Goal: Book appointment/travel/reservation

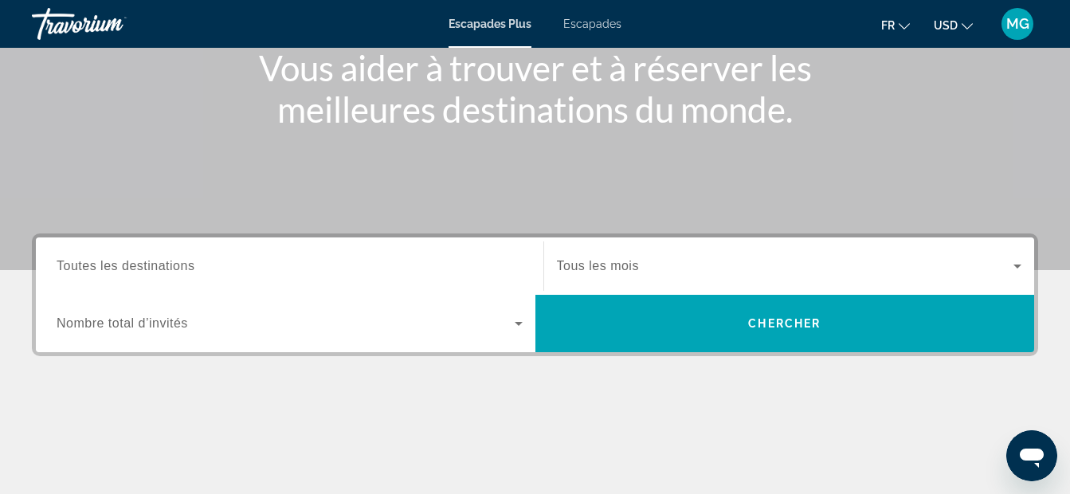
scroll to position [213, 0]
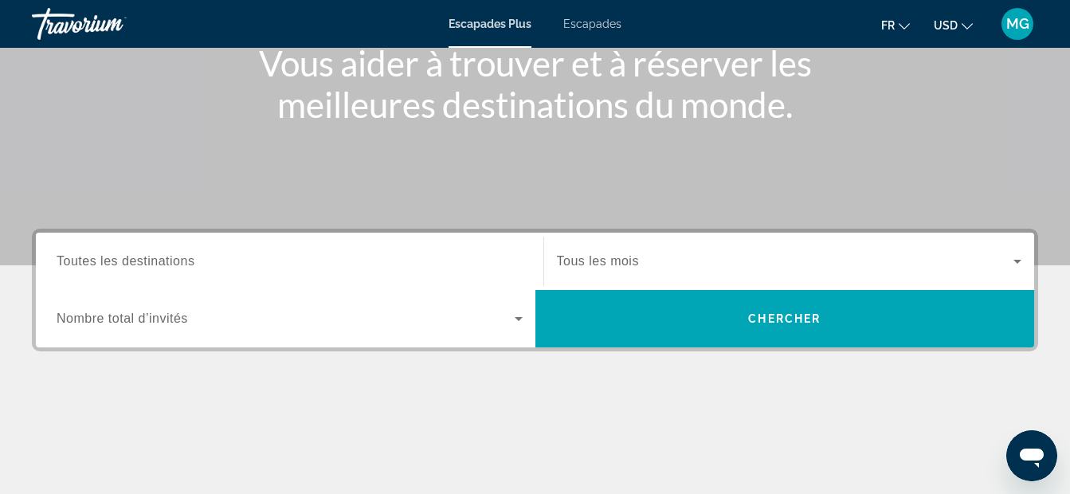
click at [339, 250] on div "Widget de recherche" at bounding box center [290, 261] width 466 height 45
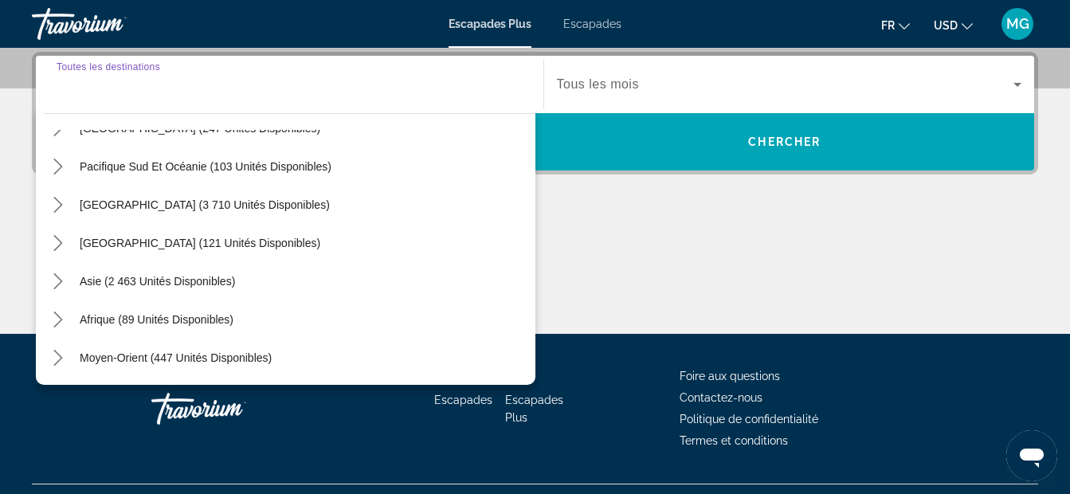
scroll to position [99, 0]
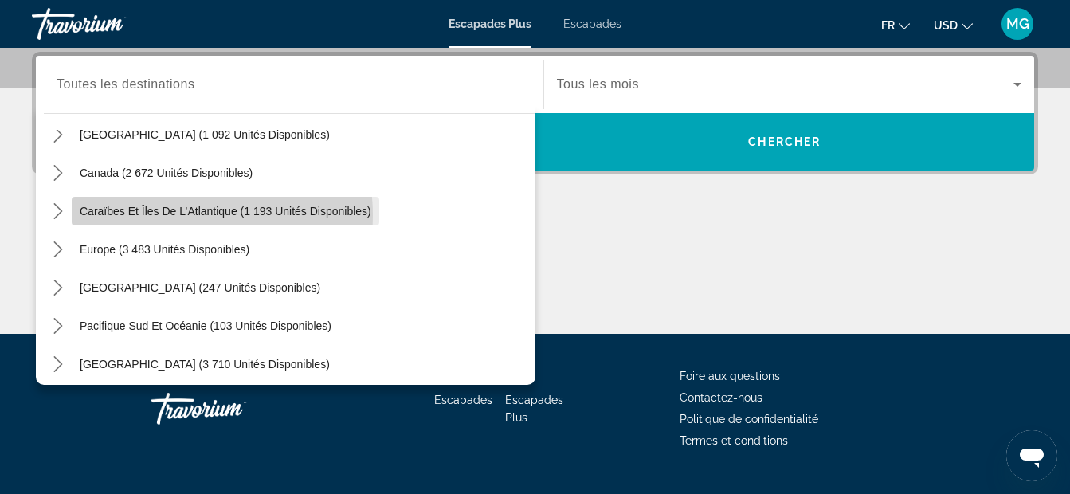
click at [171, 215] on span "Caraïbes et îles de l’Atlantique (1 193 unités disponibles)" at bounding box center [226, 211] width 292 height 13
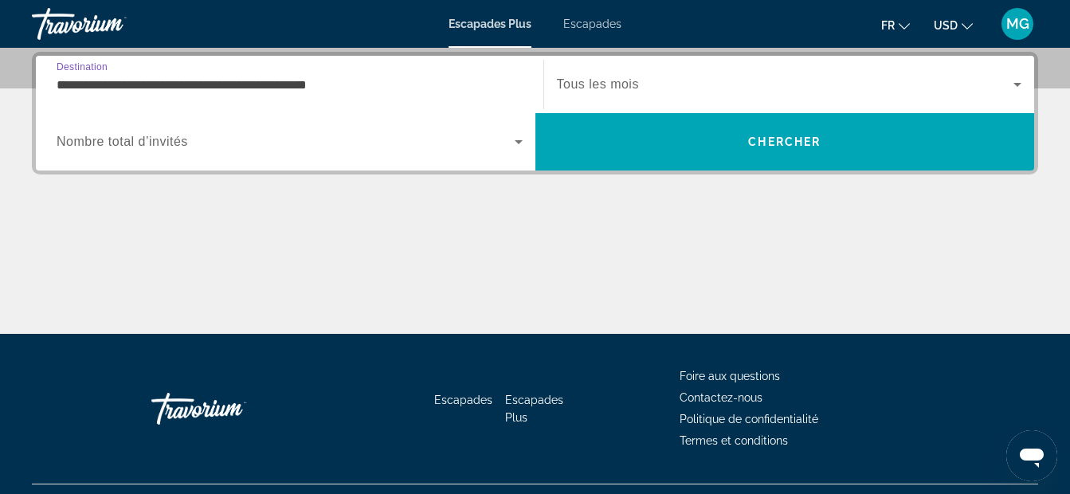
click at [342, 89] on input "**********" at bounding box center [290, 85] width 466 height 19
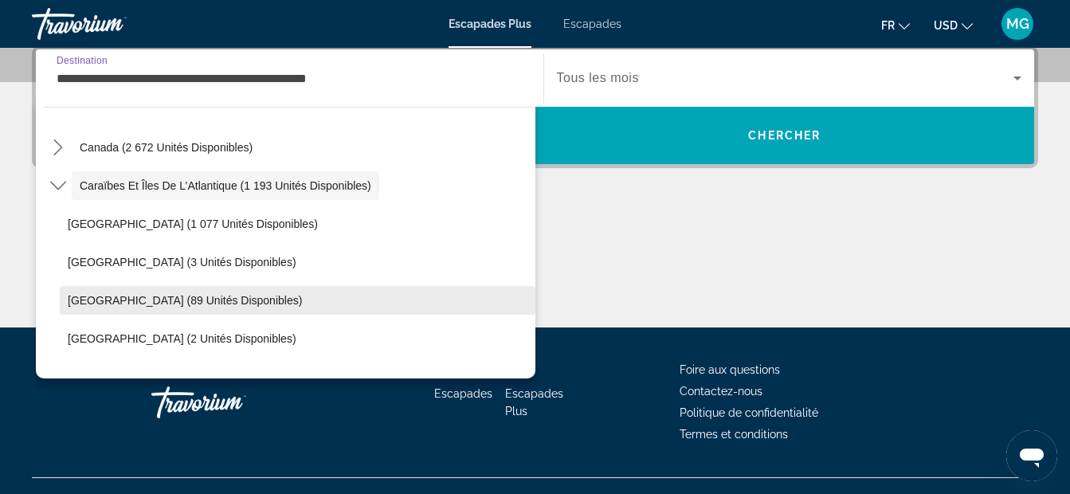
scroll to position [110, 0]
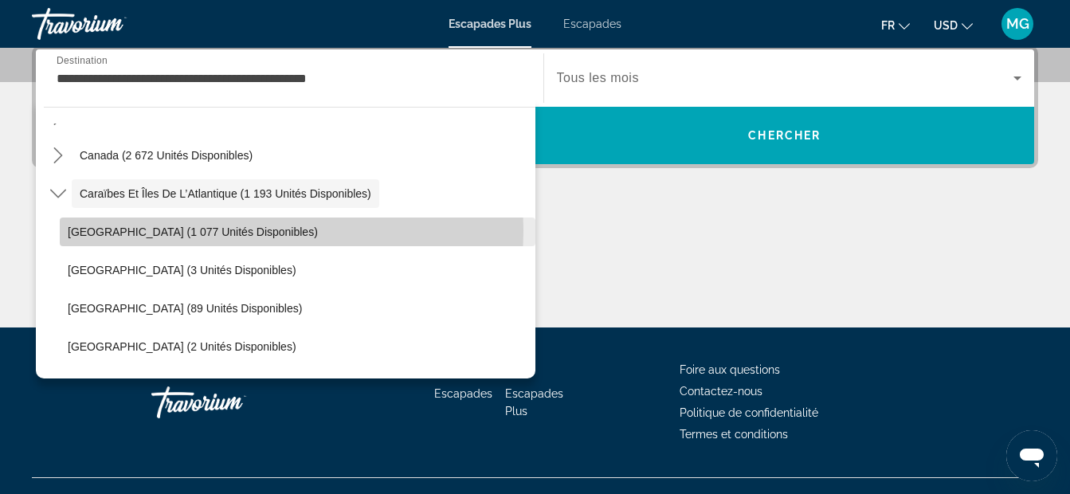
click at [172, 230] on span "[GEOGRAPHIC_DATA] (1 077 unités disponibles)" at bounding box center [193, 231] width 250 height 13
type input "**********"
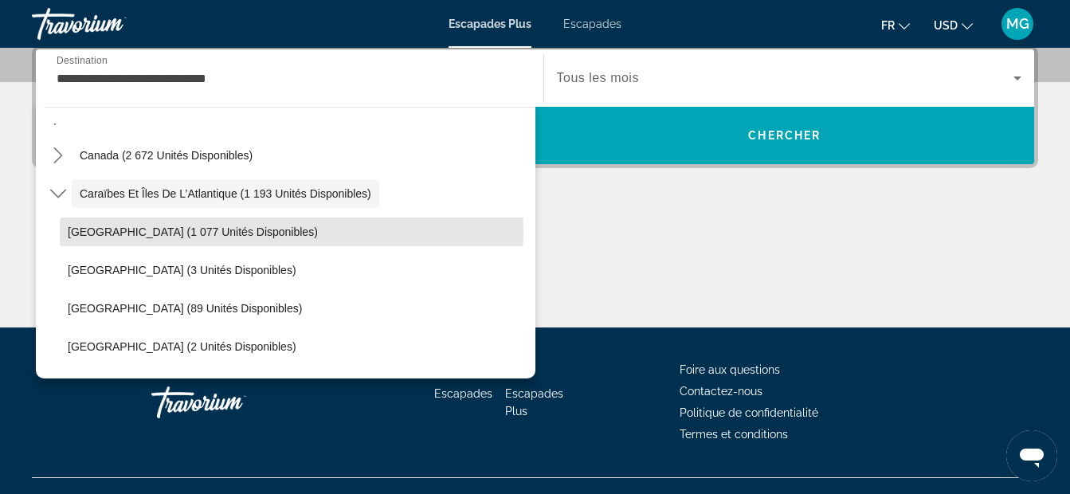
scroll to position [389, 0]
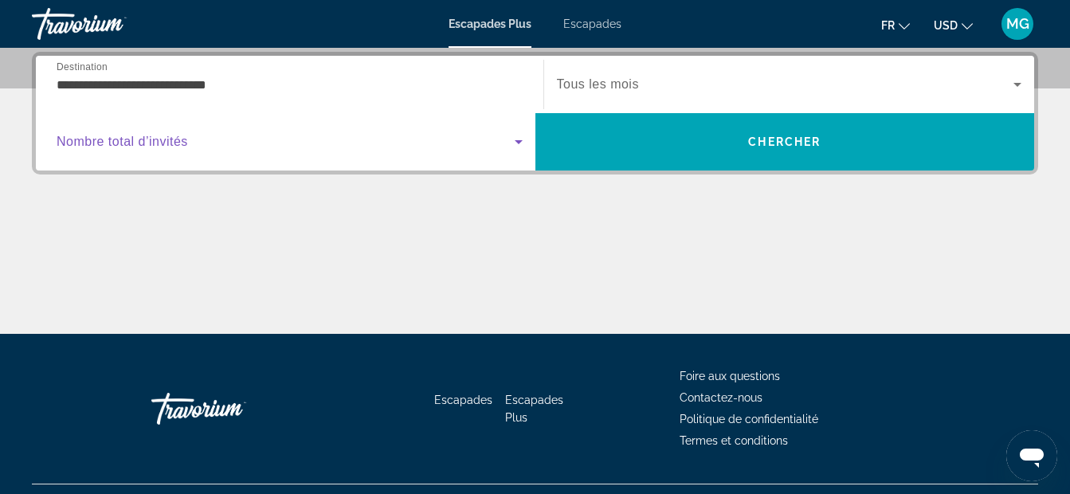
click at [520, 139] on icon "Widget de recherche" at bounding box center [518, 141] width 19 height 19
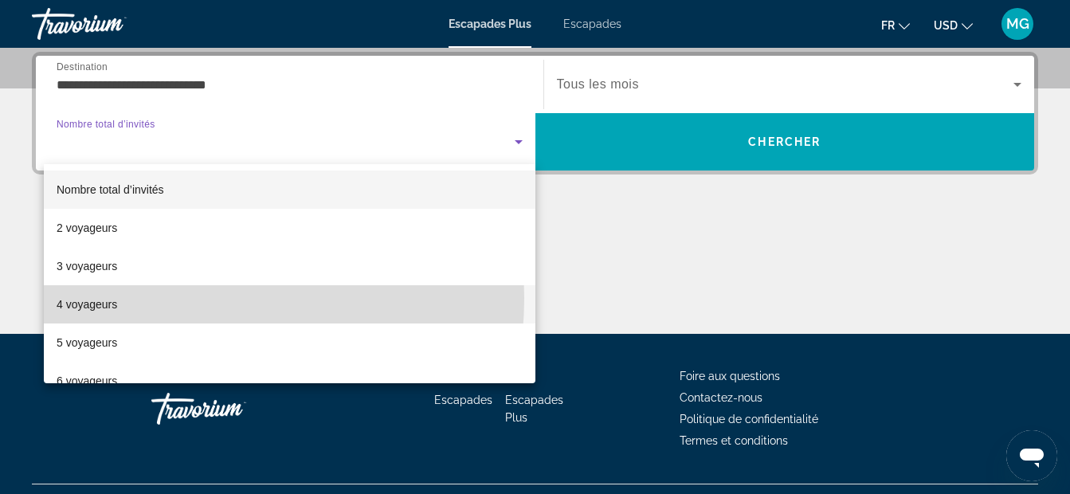
click at [164, 298] on mat-option "4 voyageurs" at bounding box center [289, 304] width 491 height 38
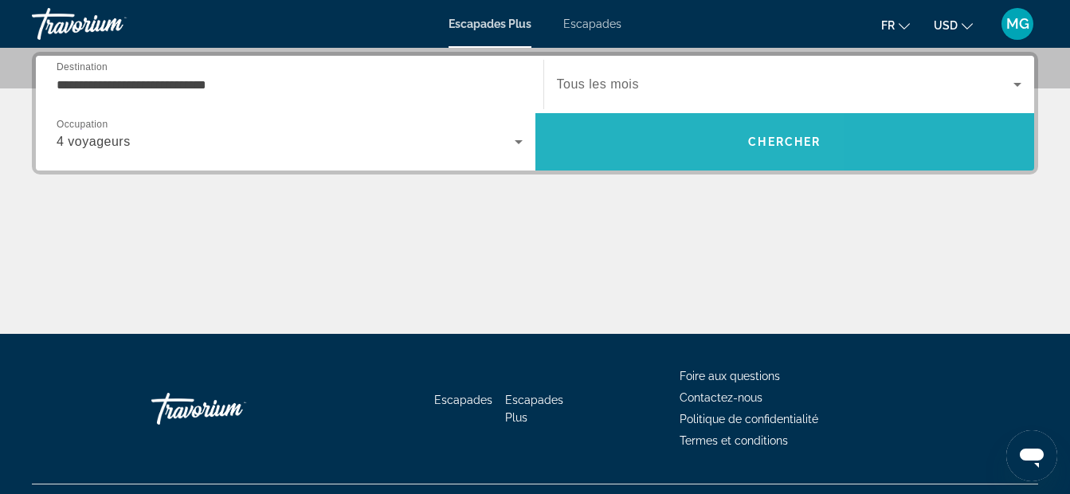
click at [636, 132] on span "Rechercher" at bounding box center [784, 142] width 499 height 38
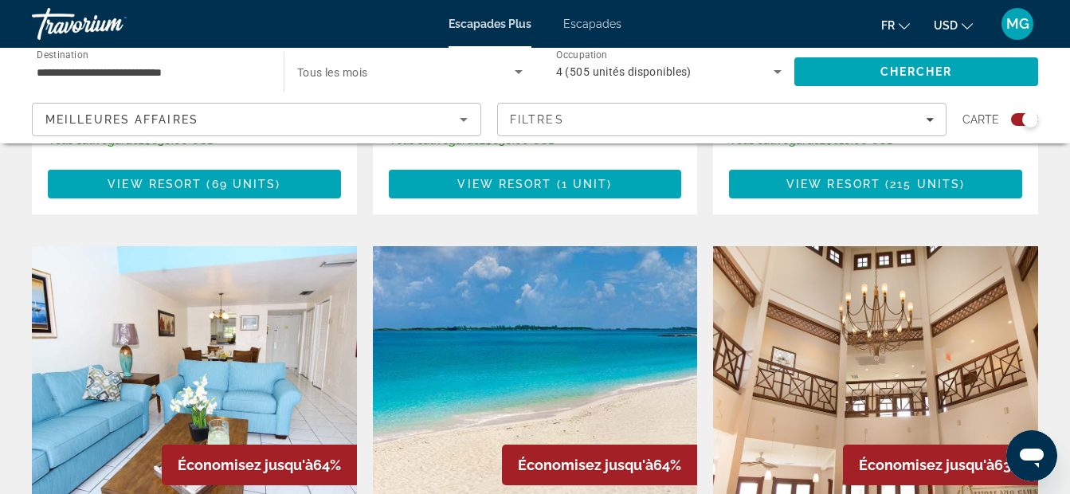
scroll to position [1540, 0]
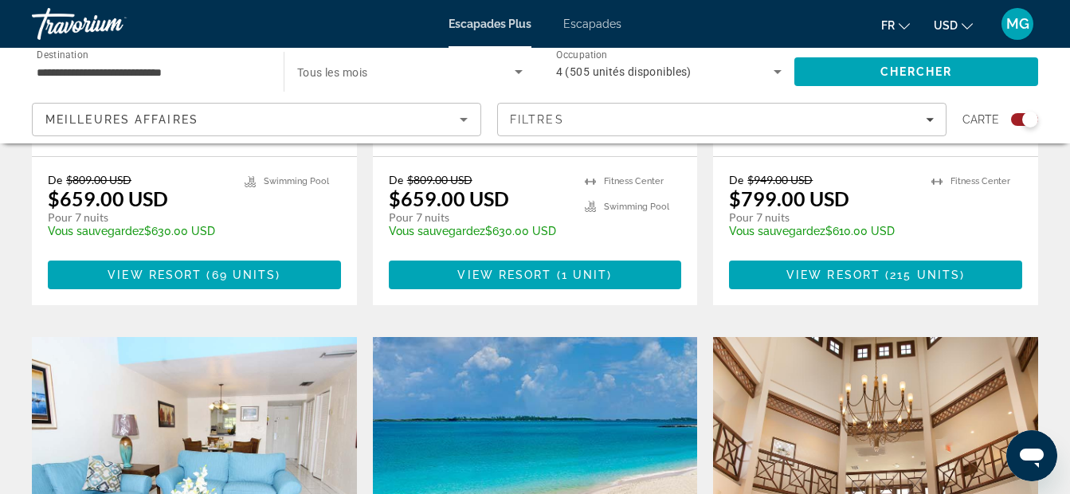
click at [519, 337] on img "Contenu principal" at bounding box center [535, 464] width 325 height 255
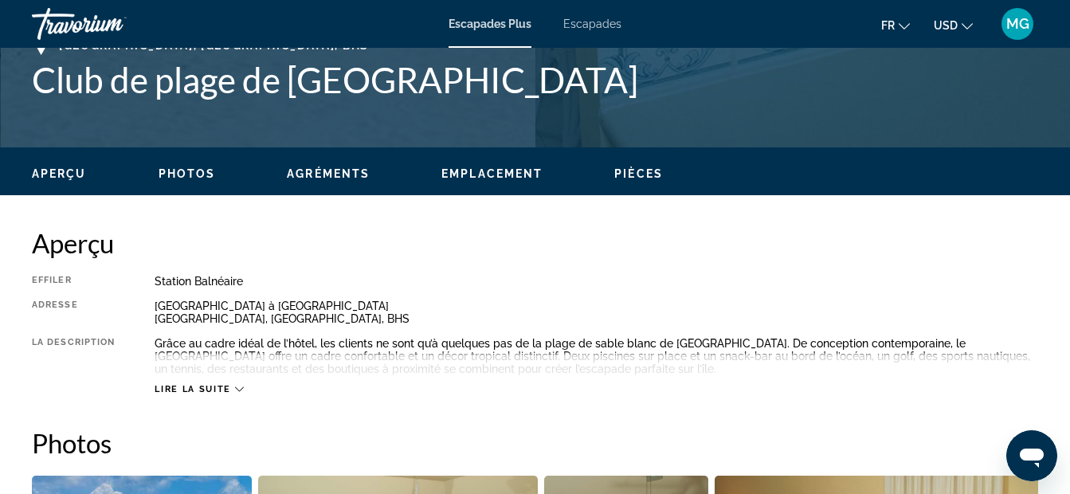
scroll to position [585, 0]
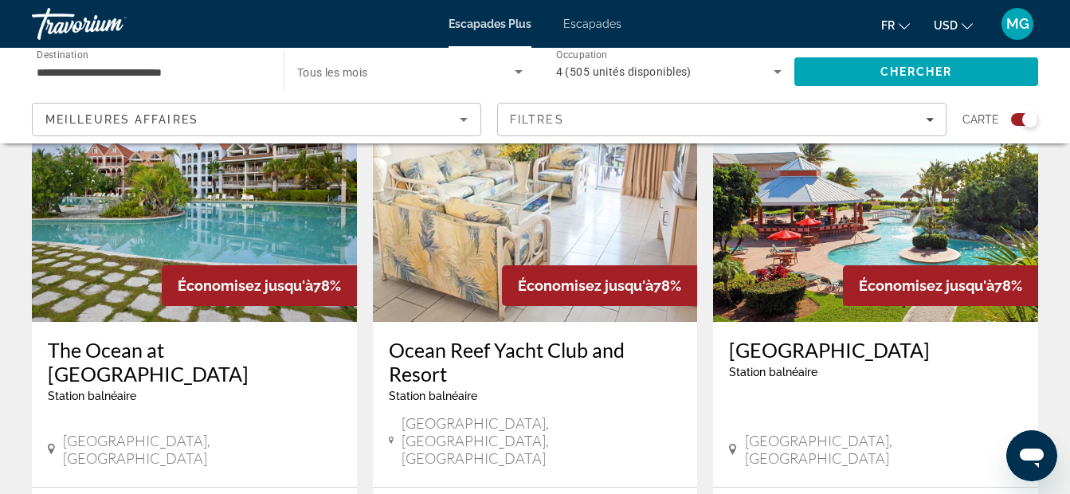
scroll to position [637, 0]
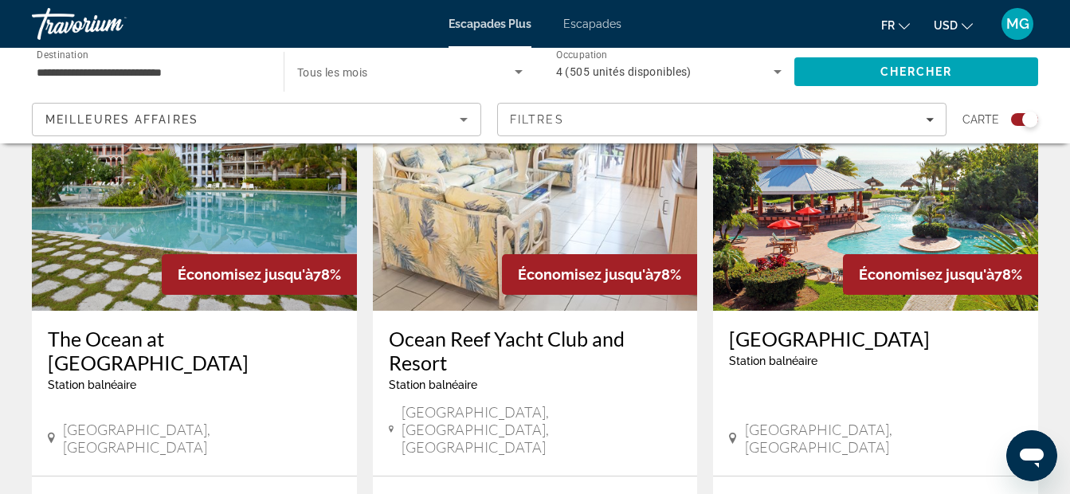
click at [206, 77] on input "**********" at bounding box center [150, 72] width 226 height 19
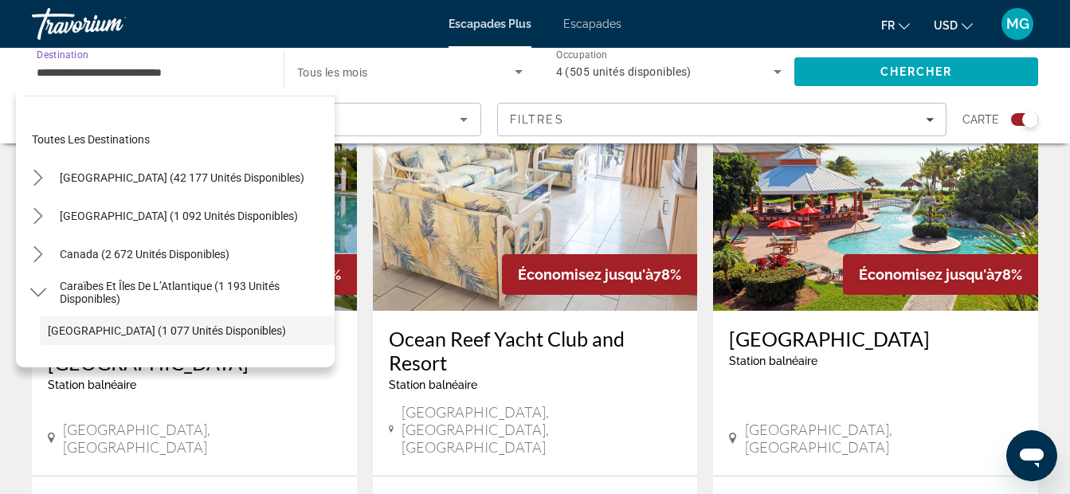
scroll to position [95, 0]
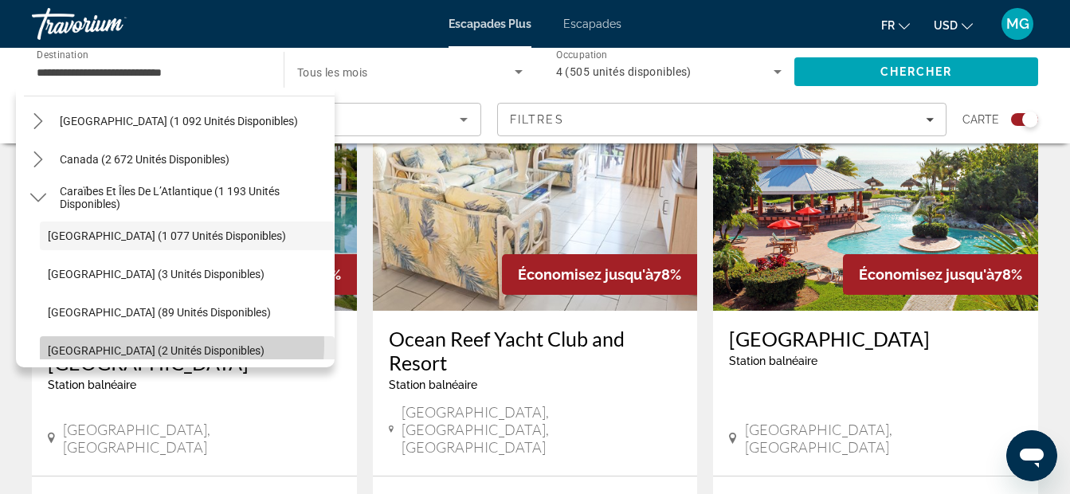
click at [139, 344] on span "[GEOGRAPHIC_DATA] (2 unités disponibles)" at bounding box center [156, 350] width 217 height 13
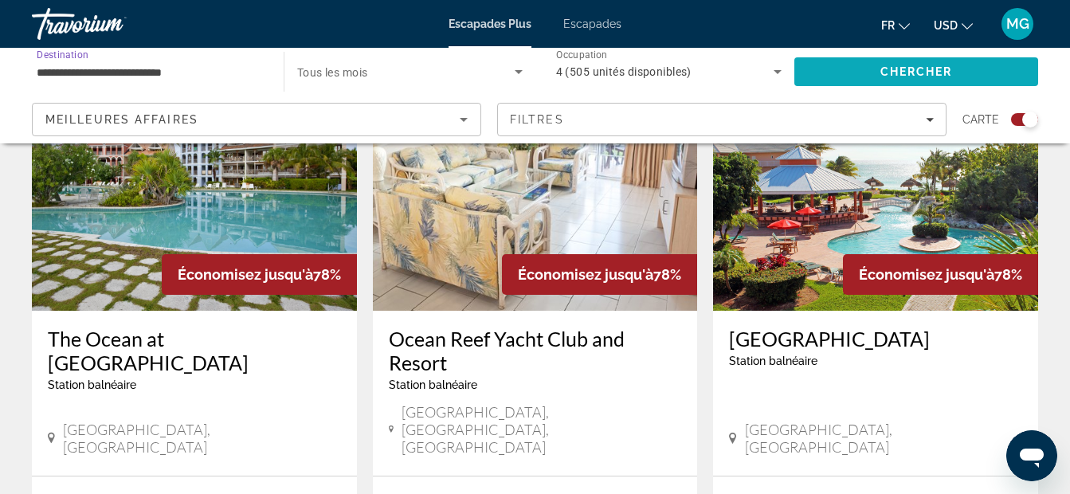
click at [852, 73] on span "Rechercher" at bounding box center [916, 72] width 244 height 38
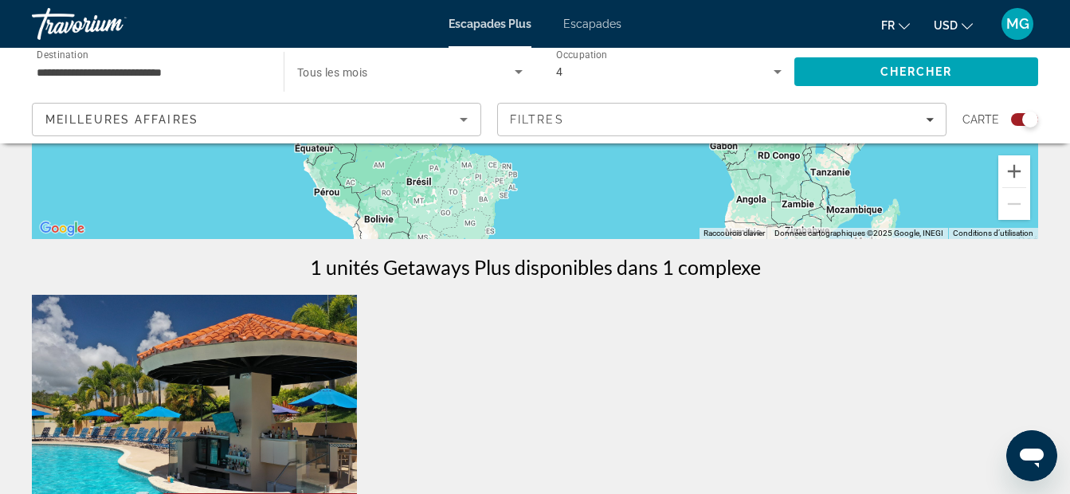
scroll to position [372, 0]
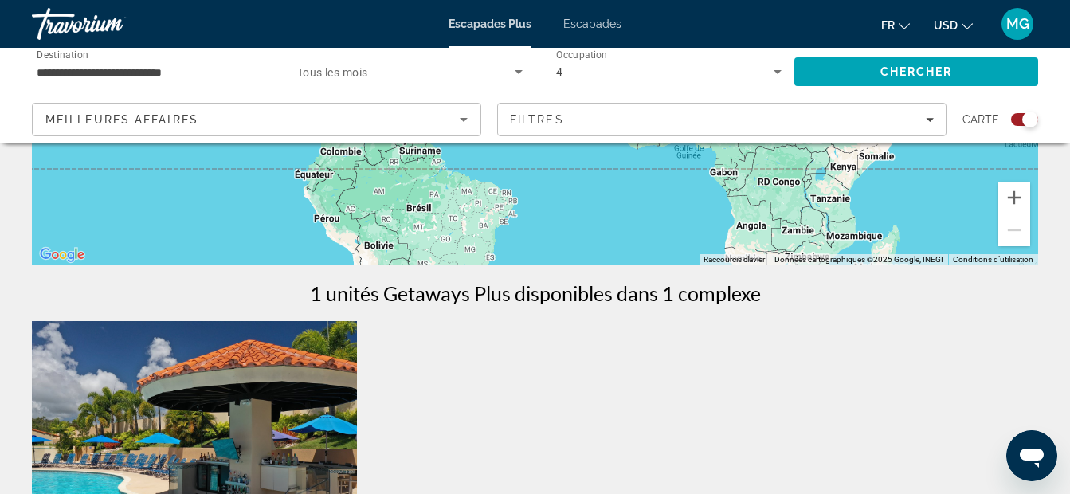
click at [220, 77] on input "**********" at bounding box center [150, 72] width 226 height 19
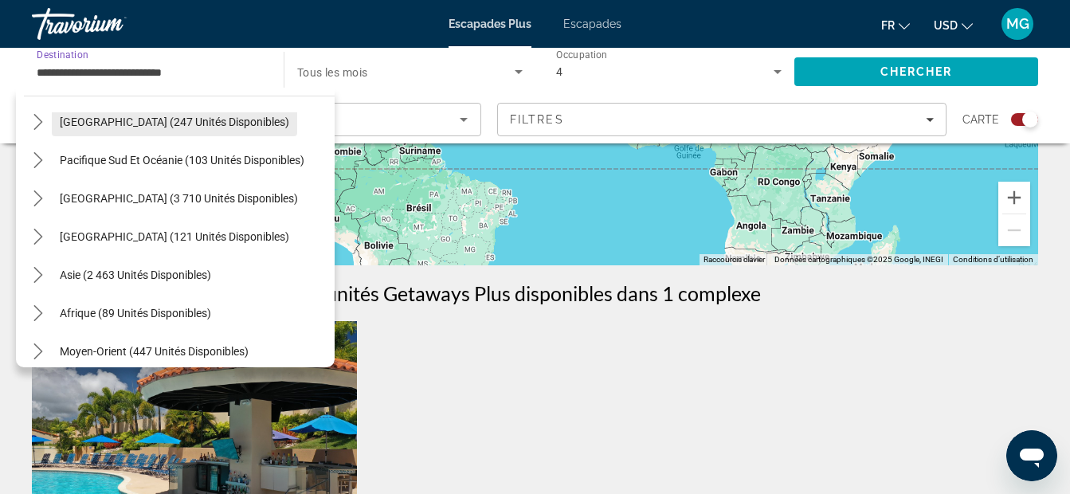
scroll to position [487, 0]
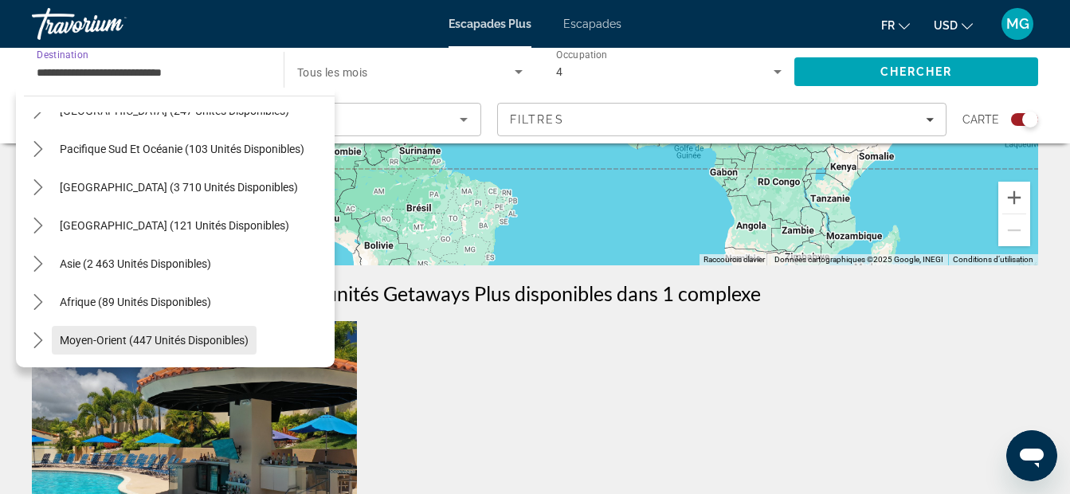
click at [139, 335] on span "Moyen-Orient (447 unités disponibles)" at bounding box center [154, 340] width 189 height 13
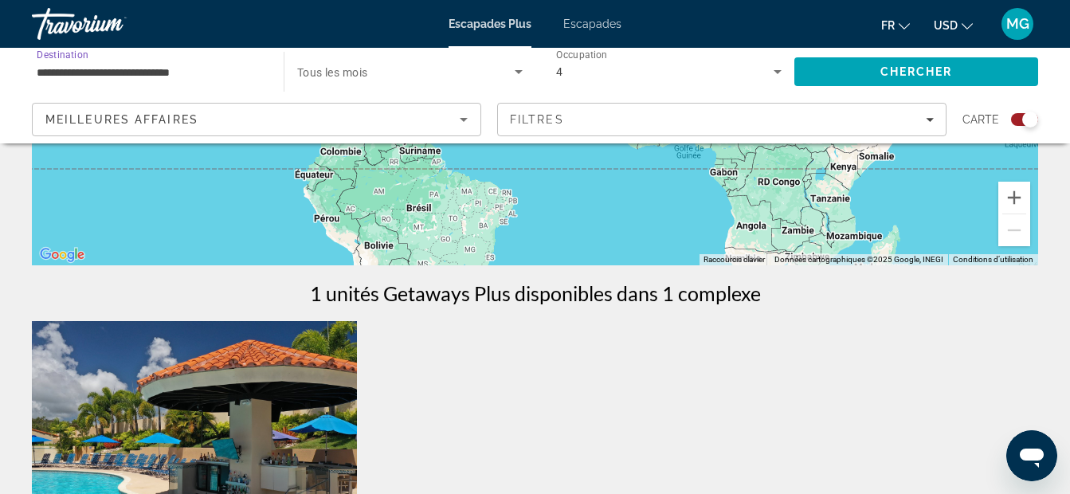
click at [218, 74] on input "**********" at bounding box center [150, 72] width 226 height 19
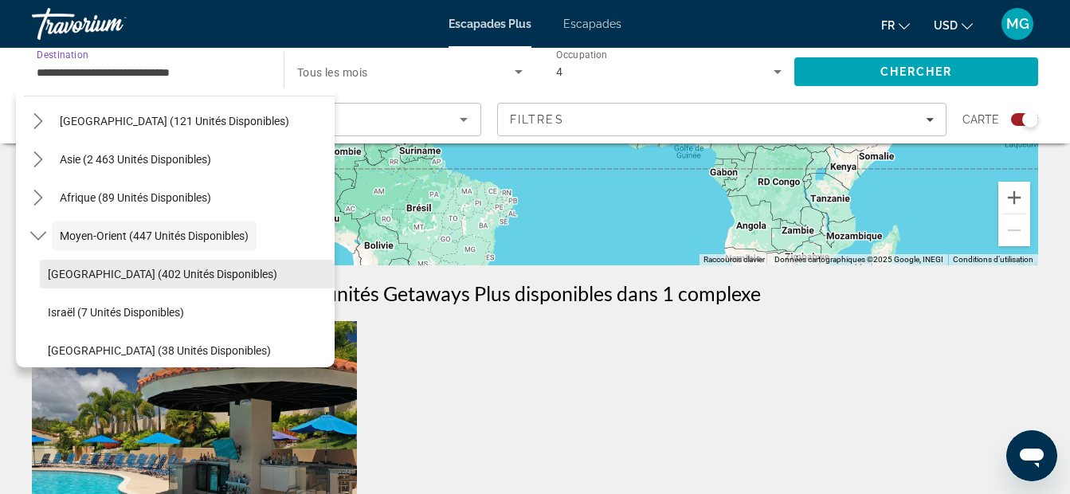
scroll to position [602, 0]
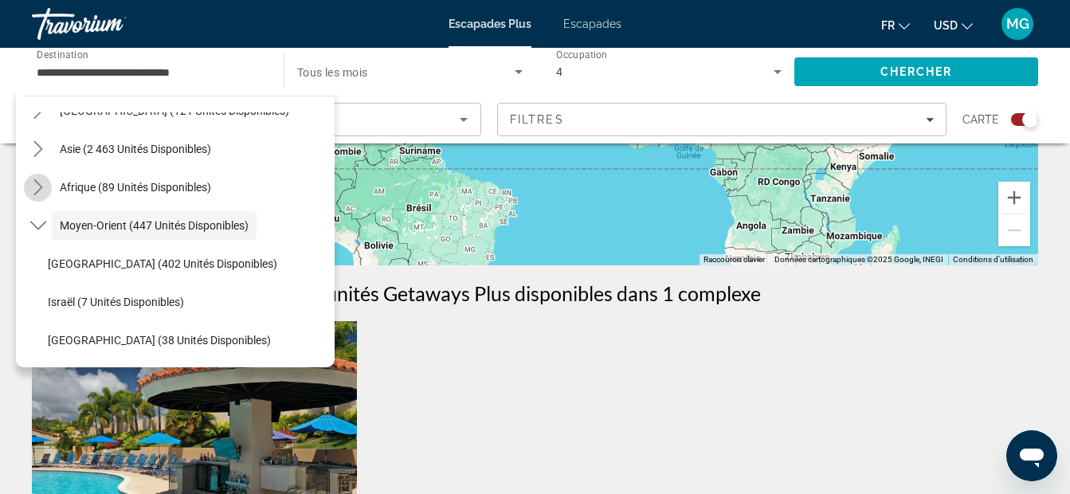
click at [38, 190] on icon "Toggle Afrique (89 unités disponibles) sous-menu" at bounding box center [37, 187] width 9 height 16
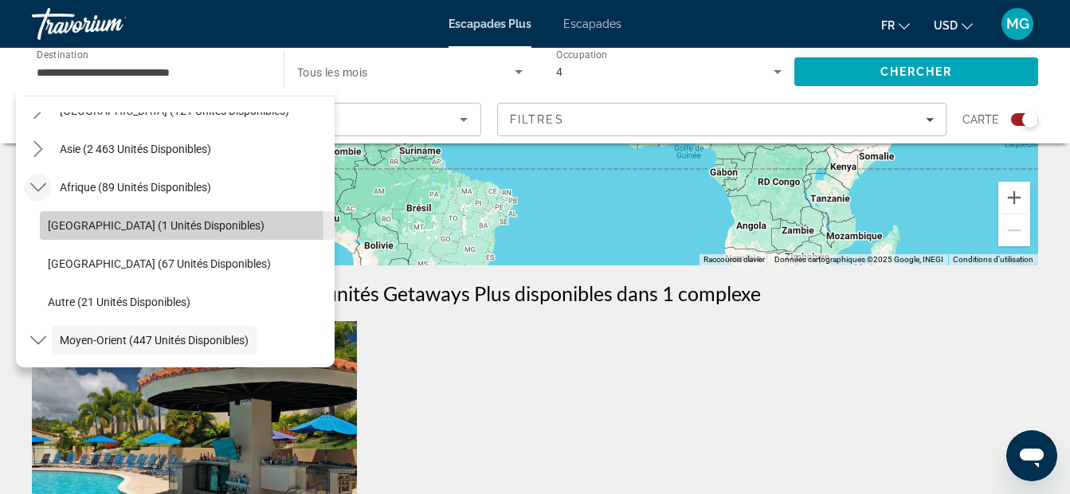
click at [63, 231] on span "[GEOGRAPHIC_DATA] (1 unités disponibles)" at bounding box center [156, 225] width 217 height 13
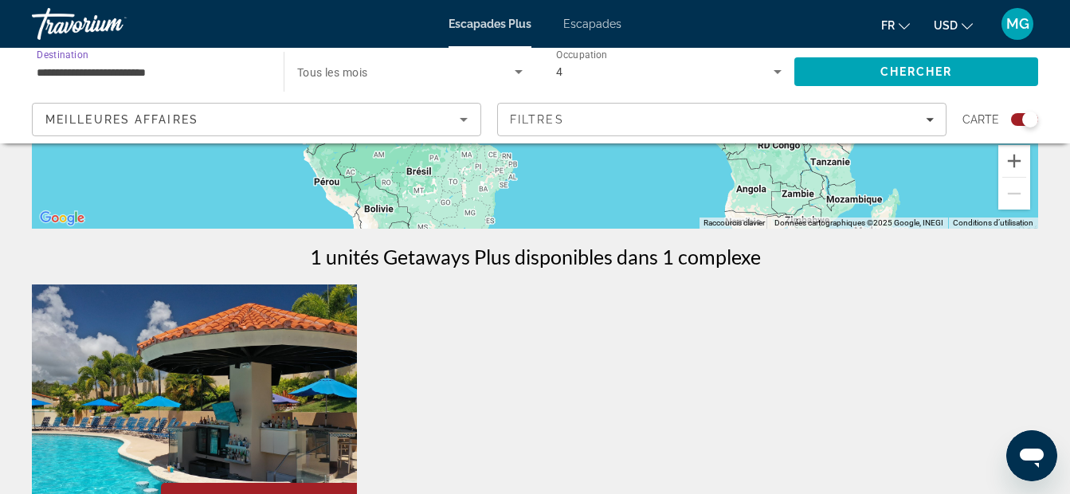
scroll to position [425, 0]
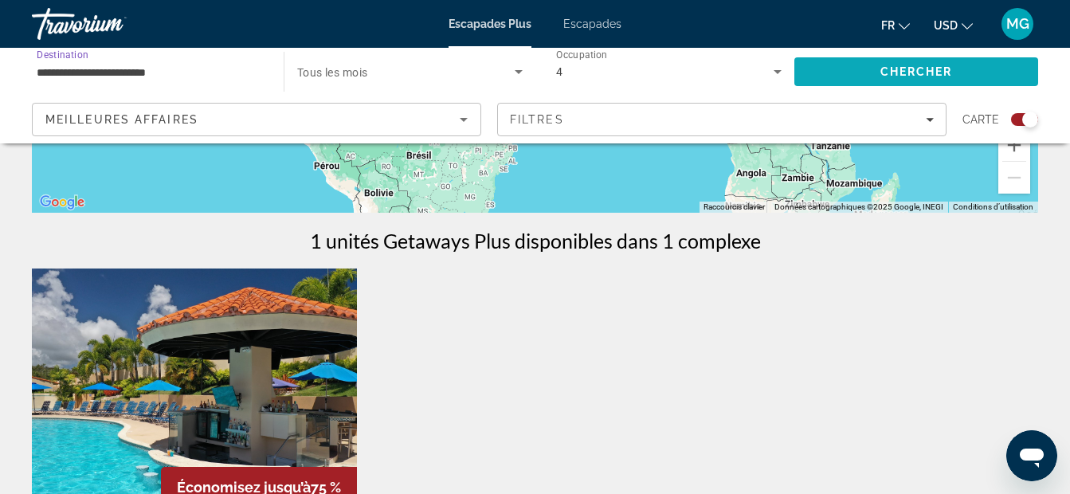
click at [808, 65] on span "Rechercher" at bounding box center [916, 72] width 244 height 38
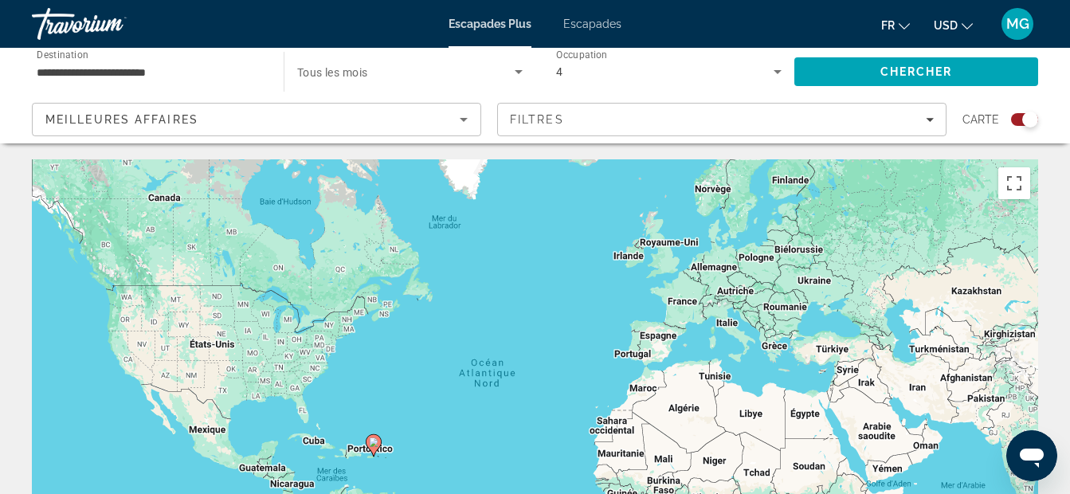
click at [781, 72] on icon "Widget de recherche" at bounding box center [777, 71] width 19 height 19
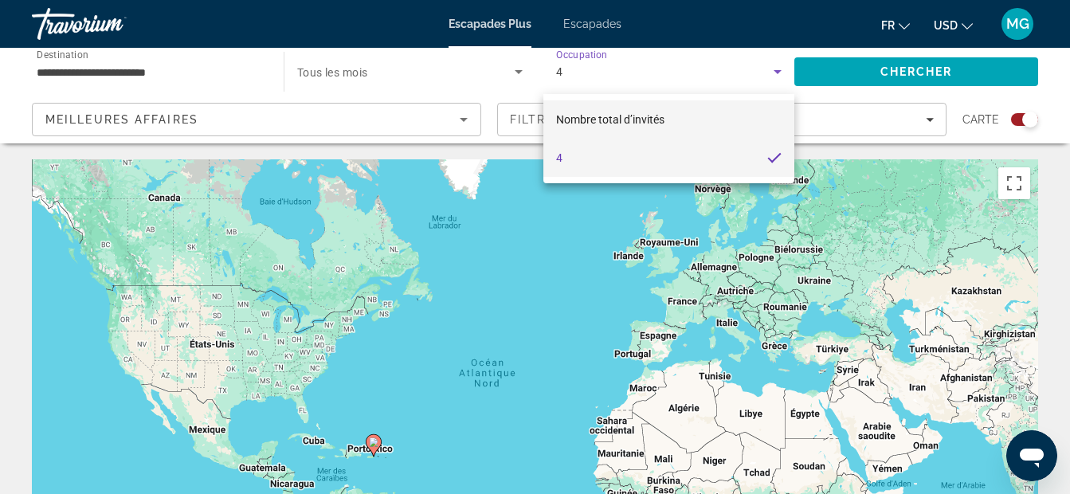
click at [640, 113] on span "Nombre total d’invités" at bounding box center [610, 119] width 108 height 13
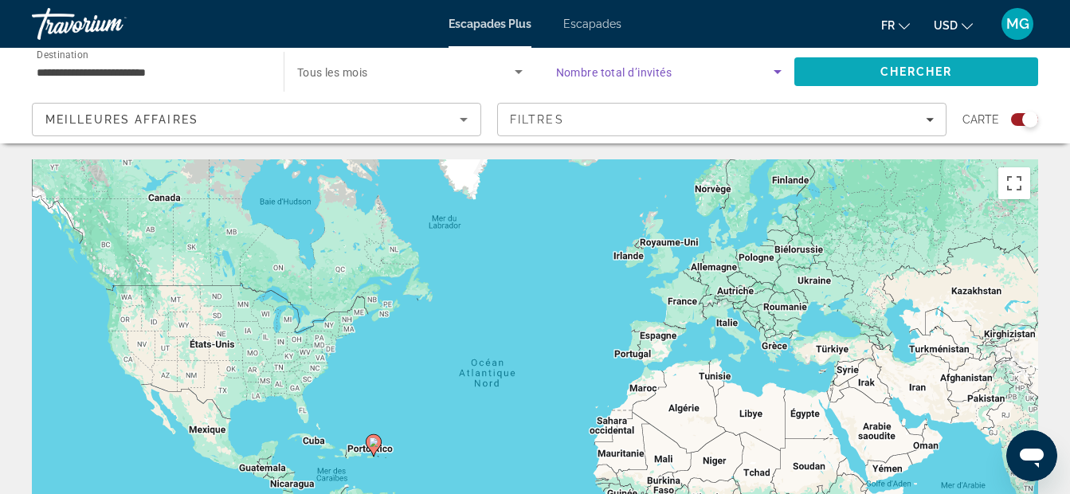
click at [881, 74] on span "Chercher" at bounding box center [916, 71] width 72 height 13
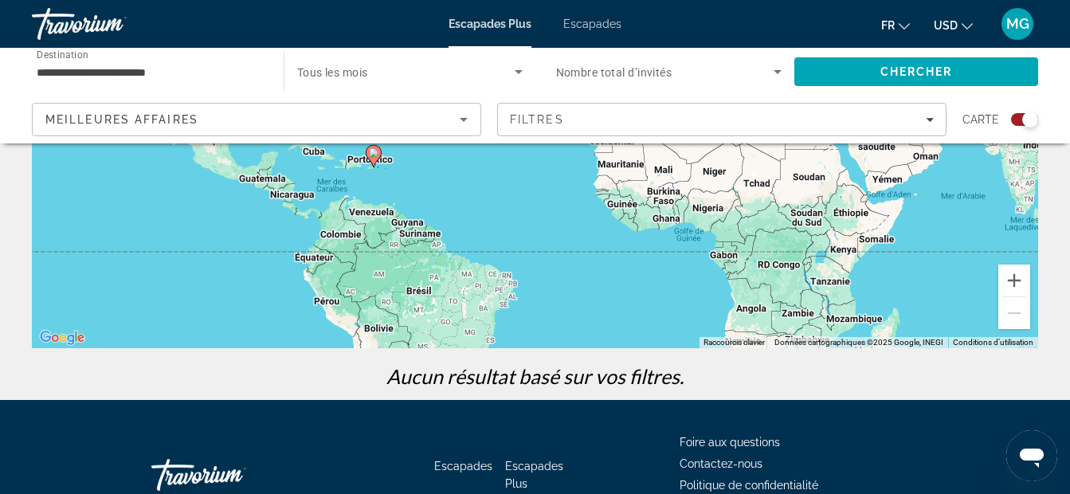
scroll to position [72, 0]
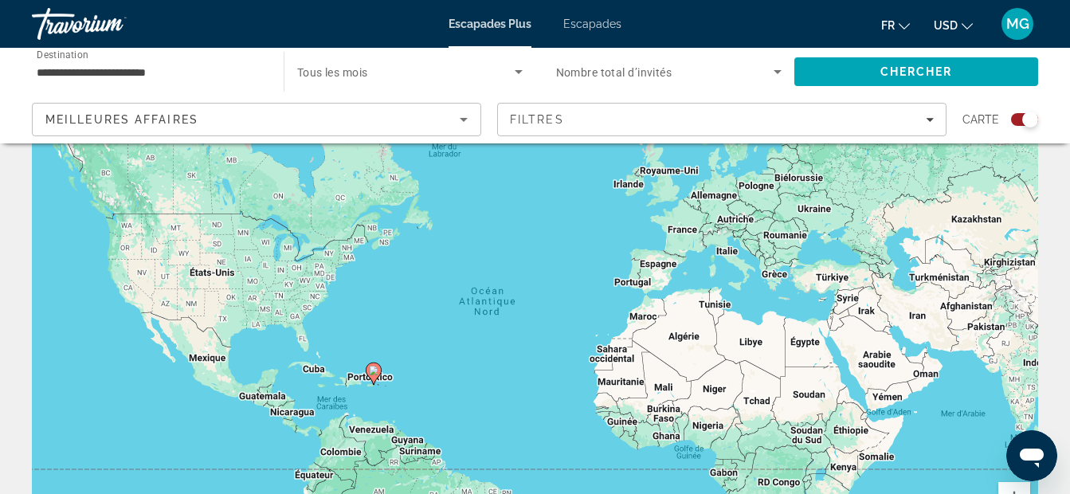
click at [217, 66] on input "**********" at bounding box center [150, 72] width 226 height 19
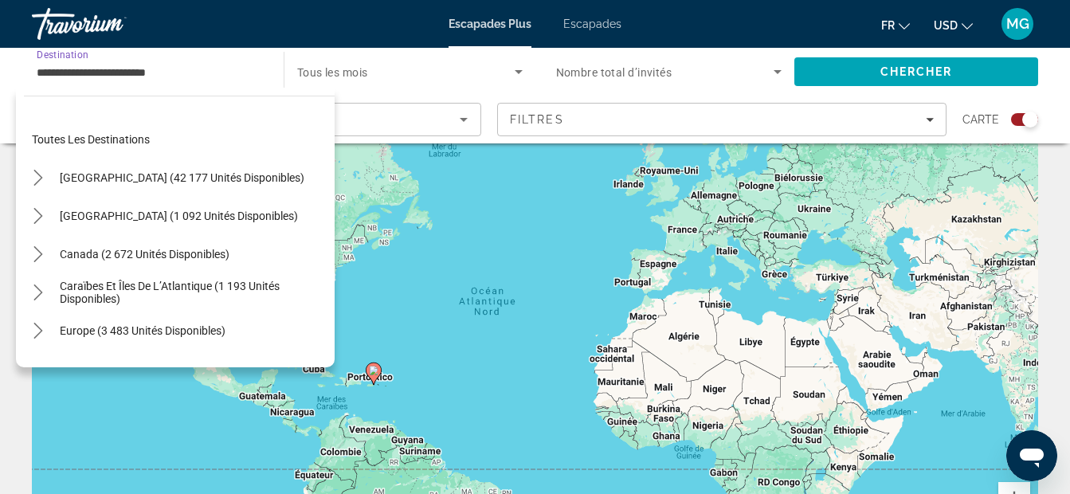
scroll to position [362, 0]
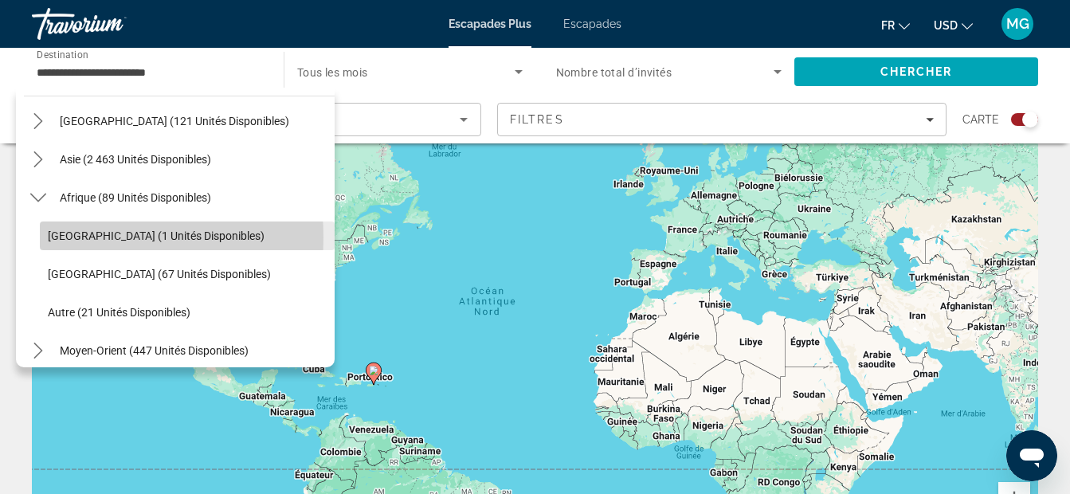
click at [78, 237] on span "[GEOGRAPHIC_DATA] (1 unités disponibles)" at bounding box center [156, 235] width 217 height 13
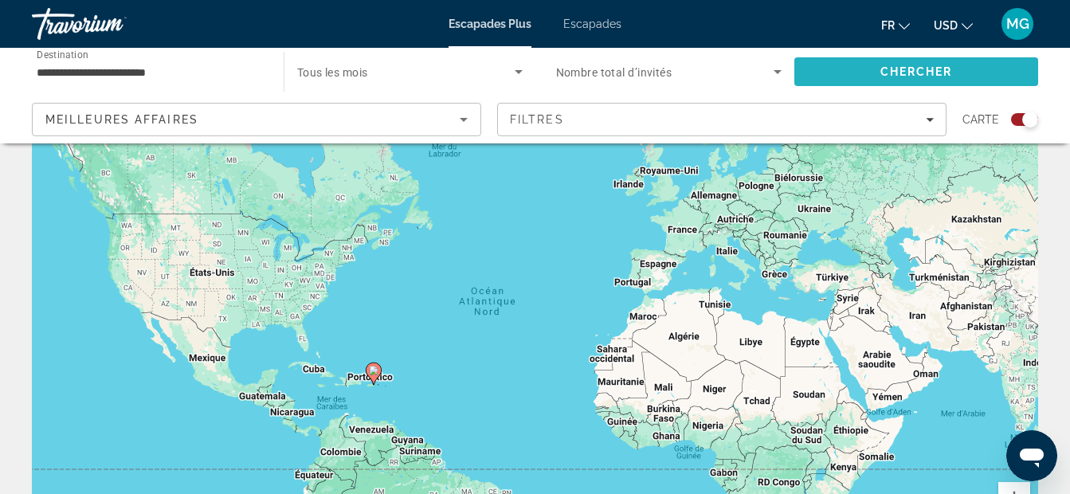
click at [906, 68] on span "Chercher" at bounding box center [916, 71] width 72 height 13
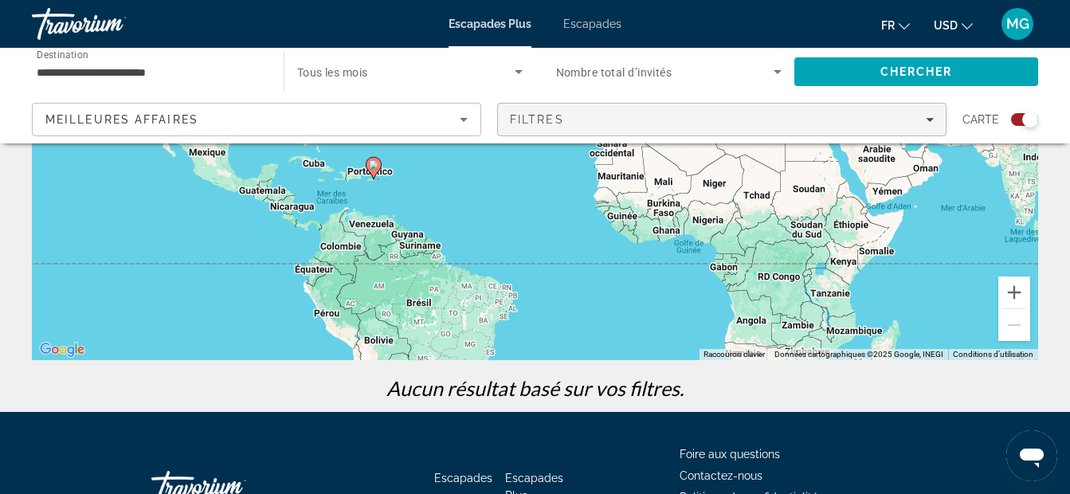
scroll to position [18, 0]
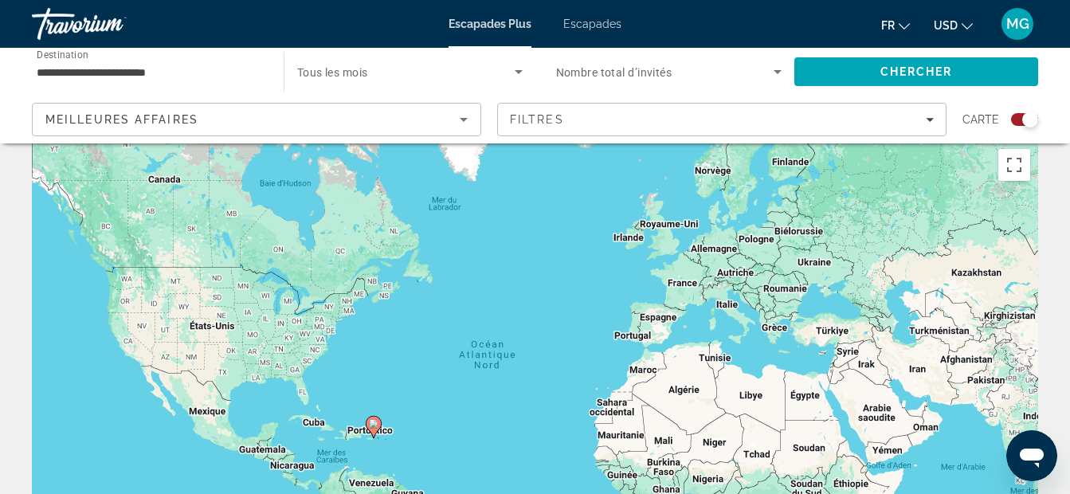
click at [242, 60] on div "**********" at bounding box center [150, 71] width 226 height 45
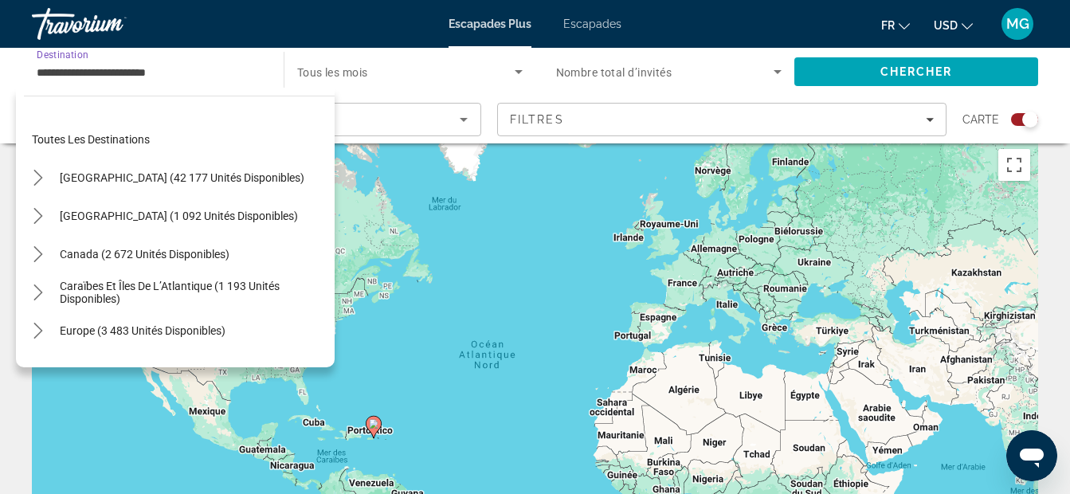
scroll to position [362, 0]
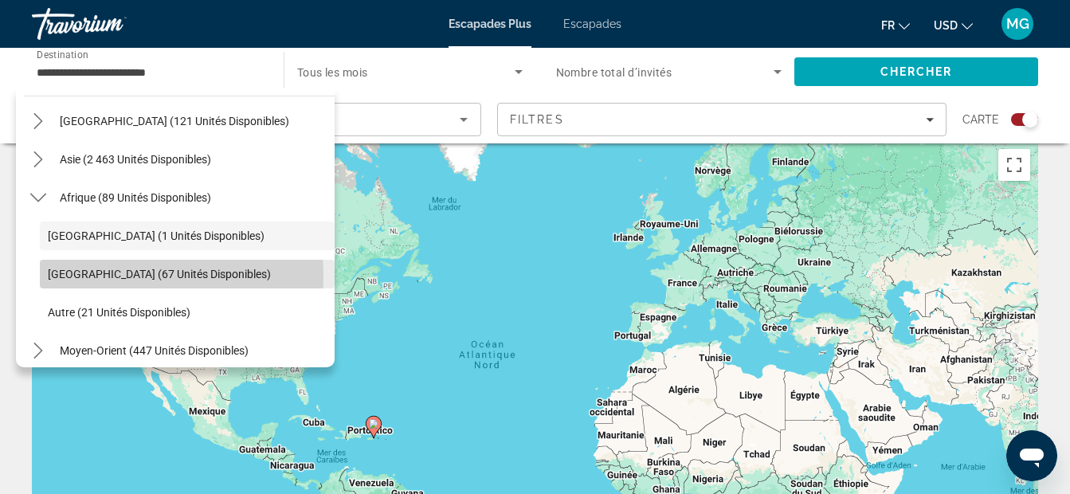
click at [118, 276] on span "[GEOGRAPHIC_DATA] (67 unités disponibles)" at bounding box center [159, 274] width 223 height 13
type input "**********"
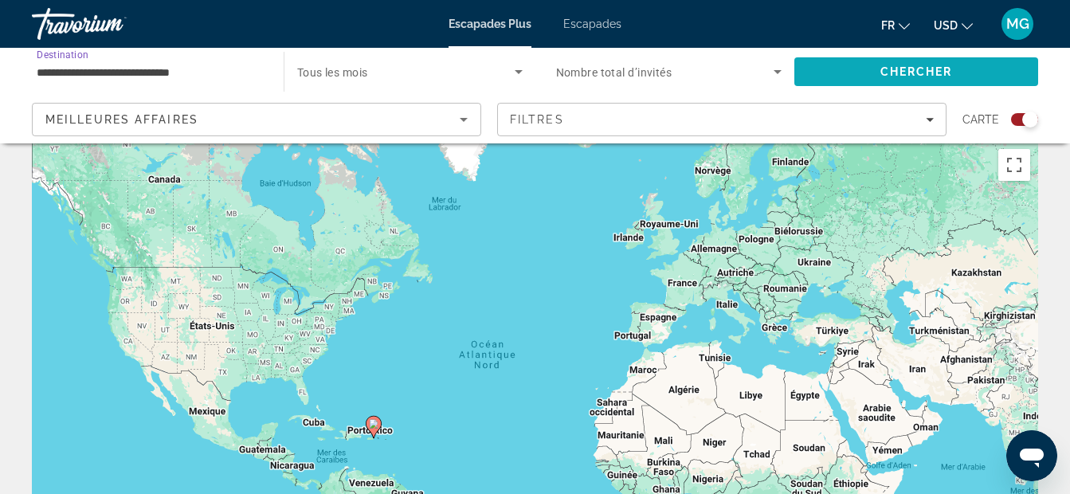
click at [856, 67] on span "Rechercher" at bounding box center [916, 72] width 244 height 38
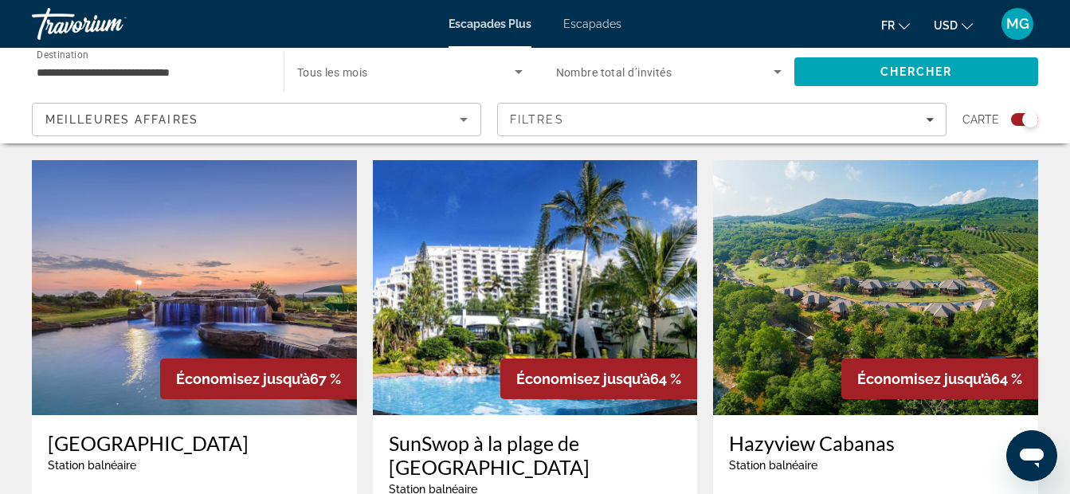
scroll to position [1699, 0]
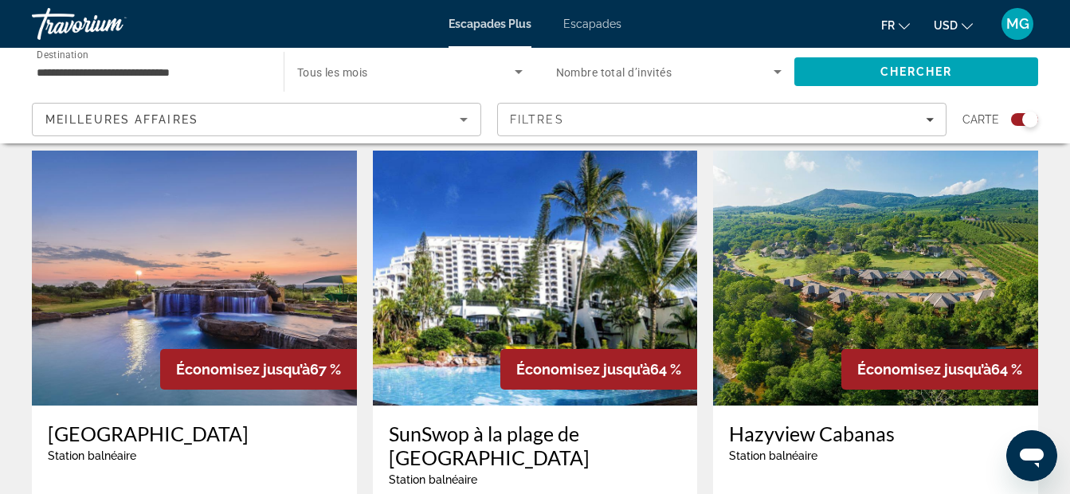
click at [153, 269] on img "Contenu principal" at bounding box center [194, 278] width 325 height 255
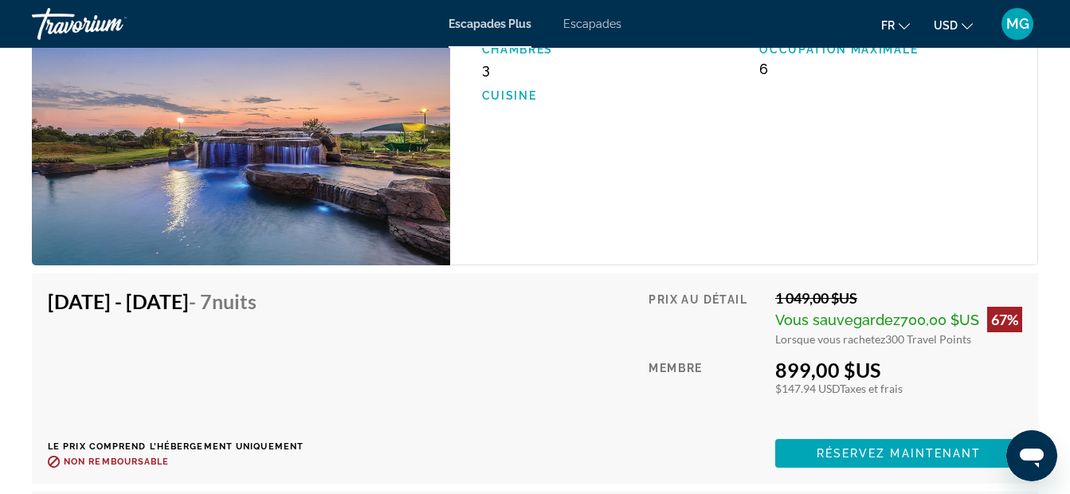
scroll to position [2867, 0]
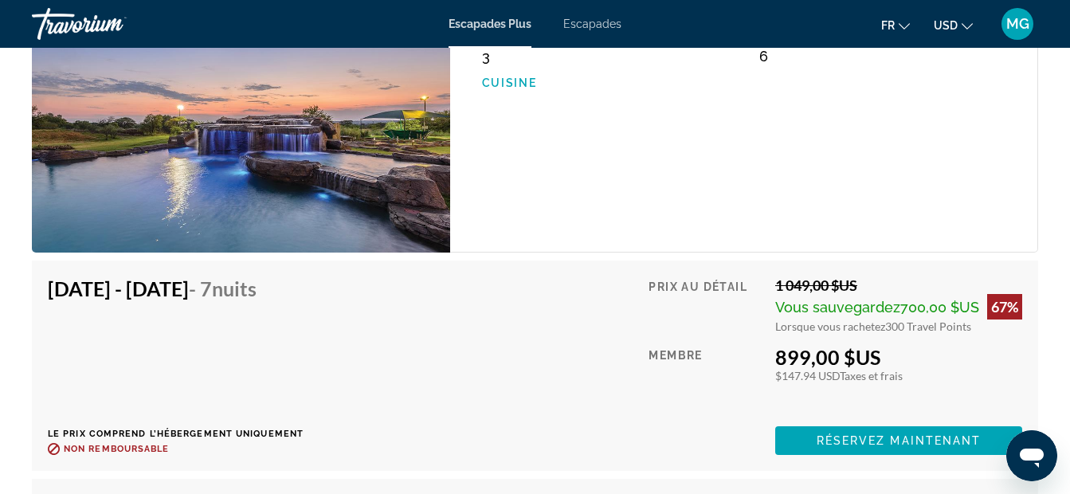
click at [950, 25] on span "USD" at bounding box center [946, 25] width 24 height 13
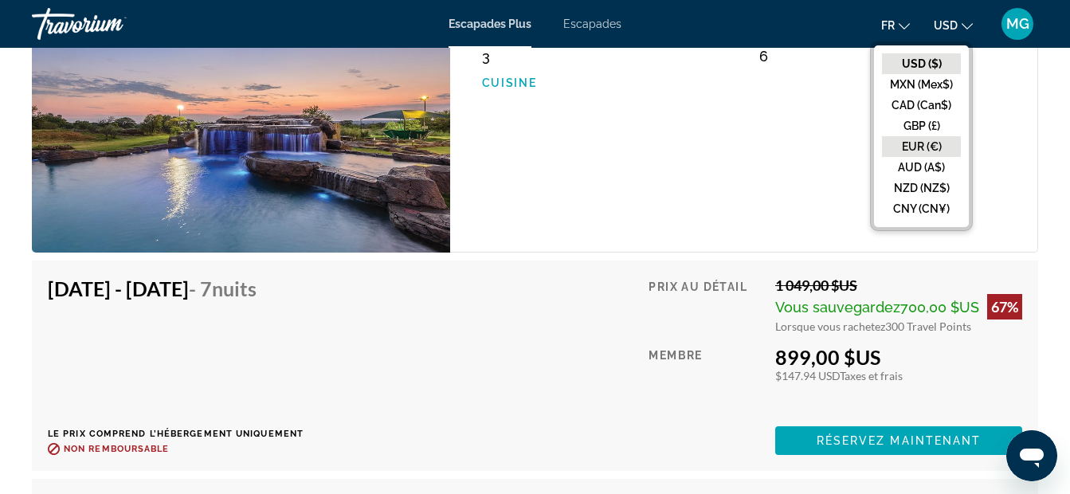
click at [912, 149] on button "EUR (€)" at bounding box center [921, 146] width 79 height 21
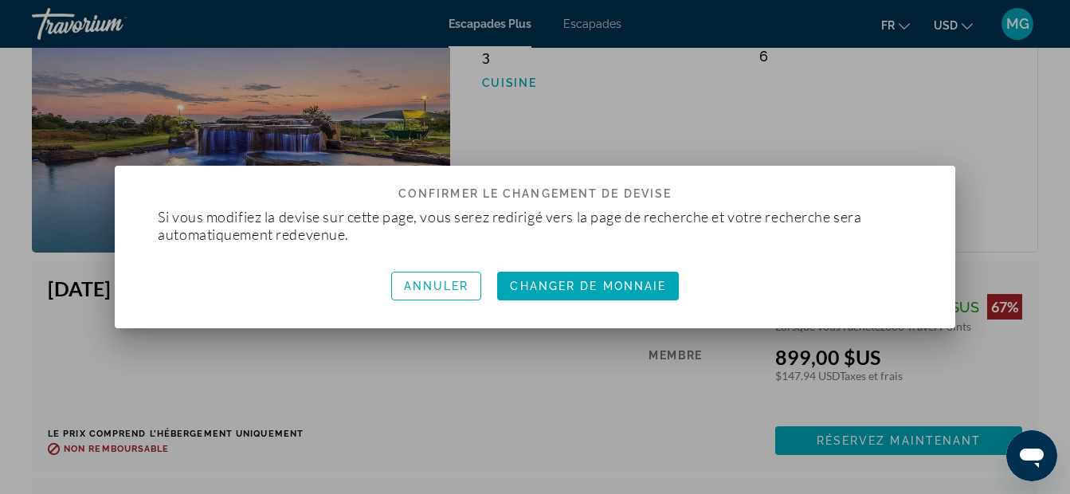
scroll to position [0, 0]
click at [572, 284] on span "Changer de monnaie" at bounding box center [588, 286] width 156 height 13
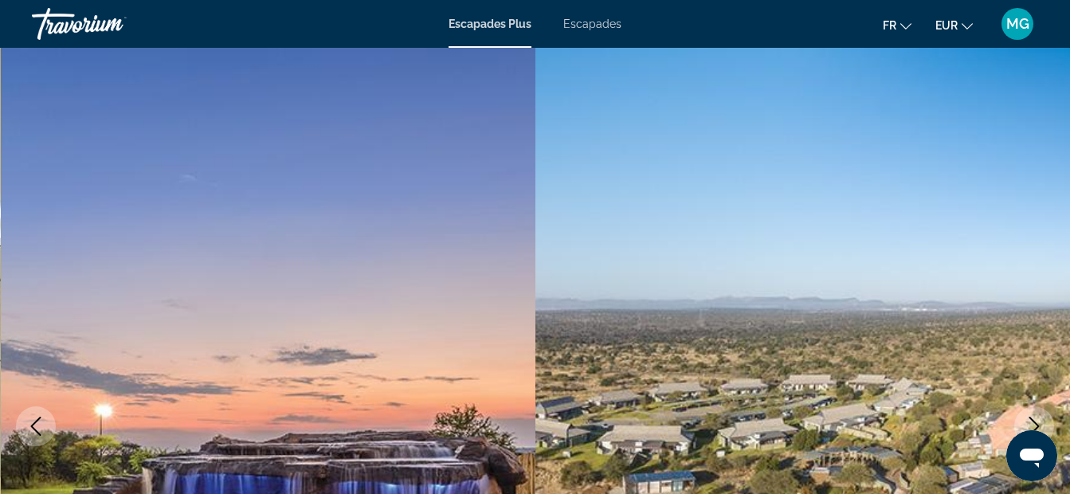
scroll to position [2867, 0]
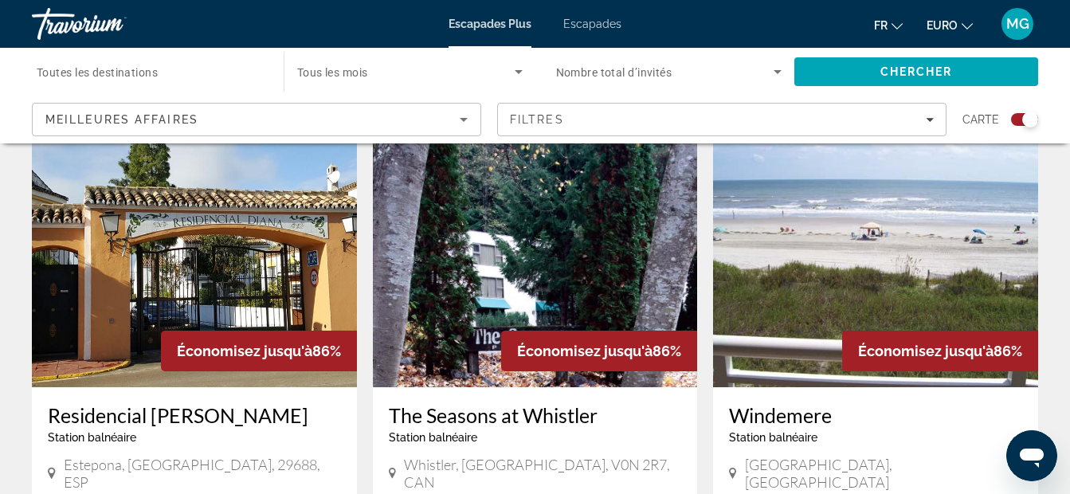
scroll to position [1168, 0]
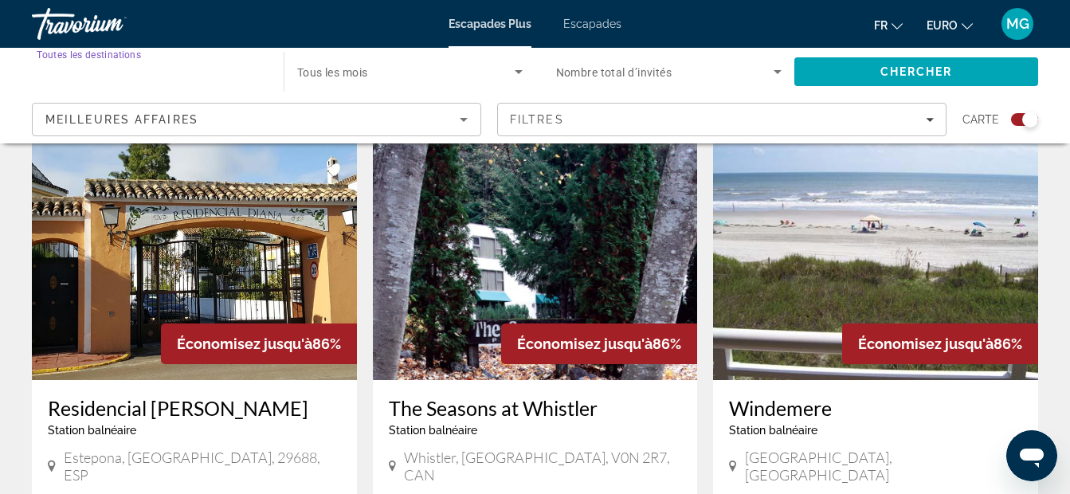
click at [236, 64] on input "Destination Toutes les destinations" at bounding box center [150, 72] width 226 height 19
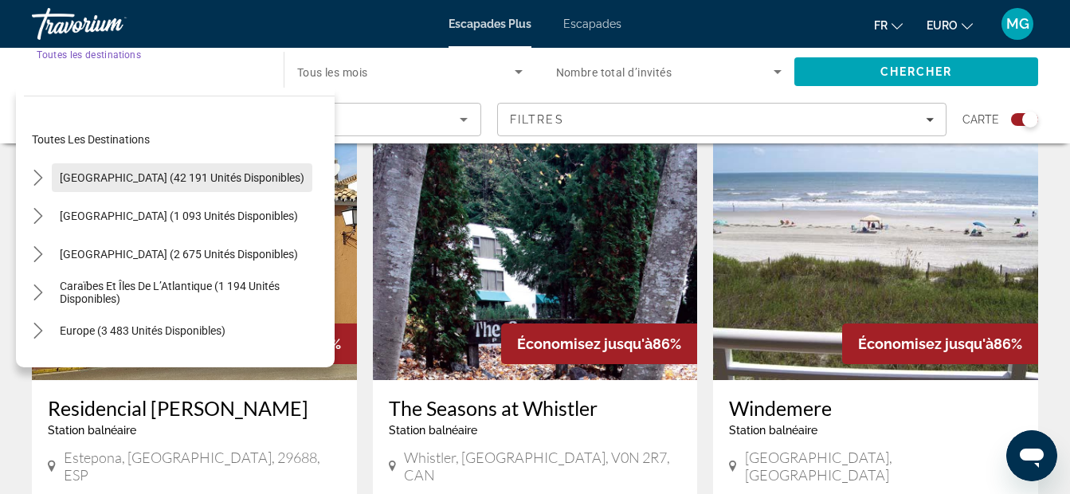
click at [107, 182] on span "[GEOGRAPHIC_DATA] (42 191 unités disponibles)" at bounding box center [182, 177] width 245 height 13
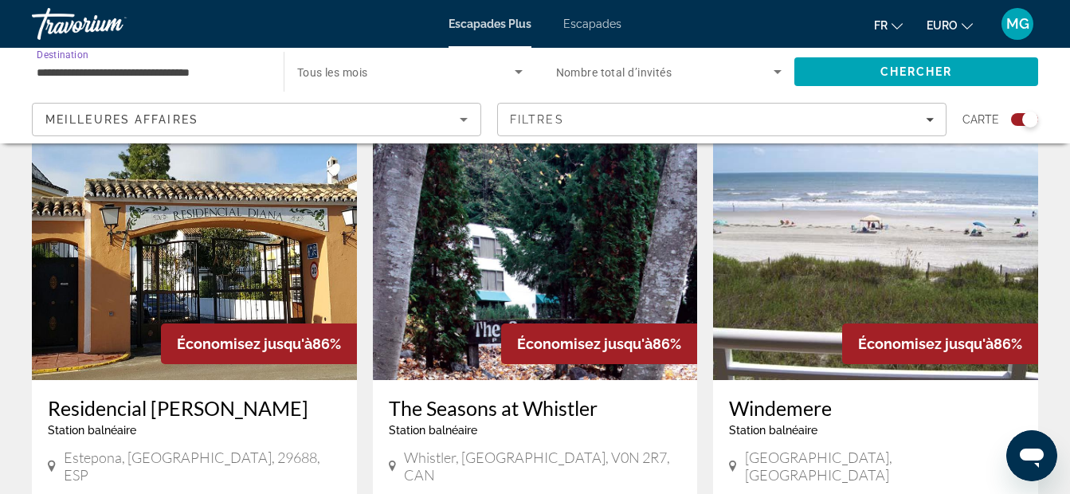
click at [245, 75] on input "**********" at bounding box center [150, 72] width 226 height 19
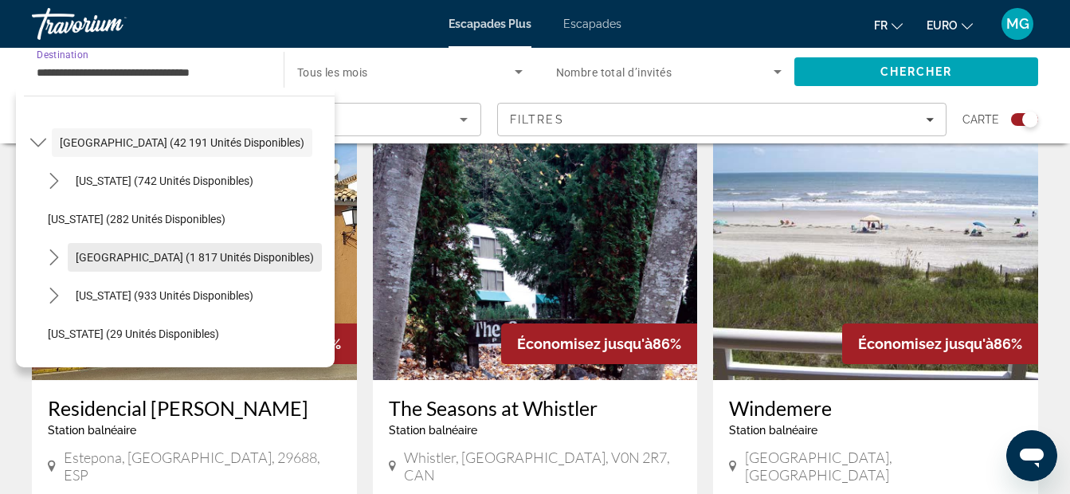
scroll to position [53, 0]
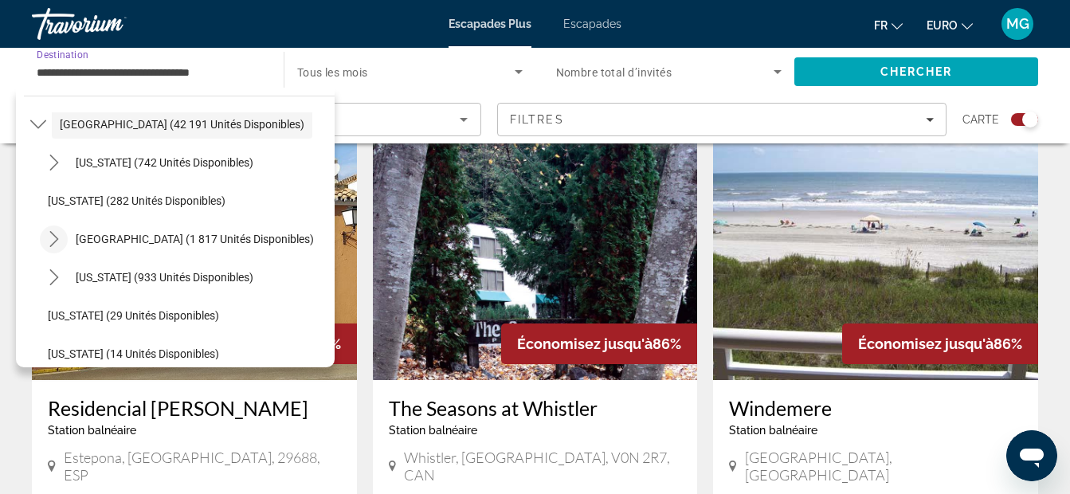
click at [58, 242] on icon "Toggle California (1 817 unités disponibles) sous-menu" at bounding box center [54, 239] width 16 height 16
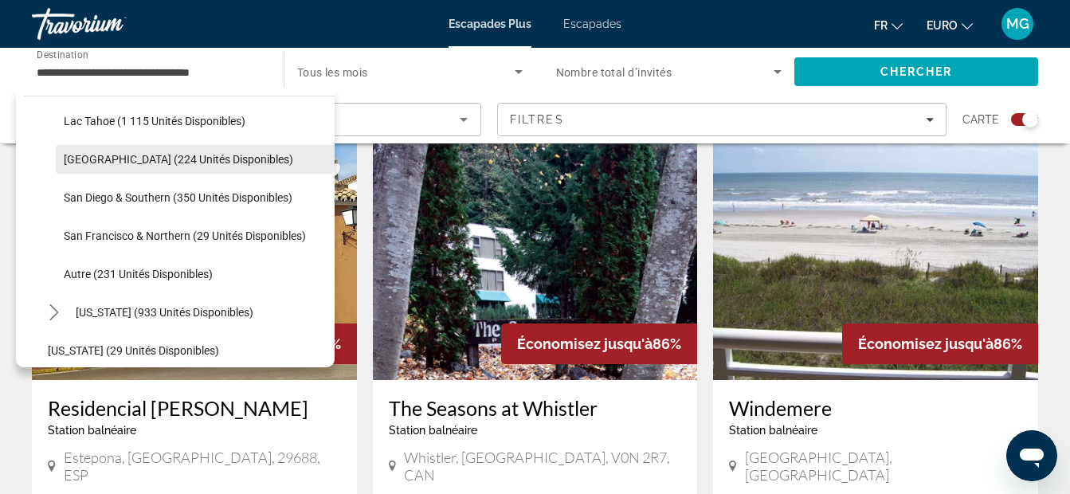
scroll to position [213, 0]
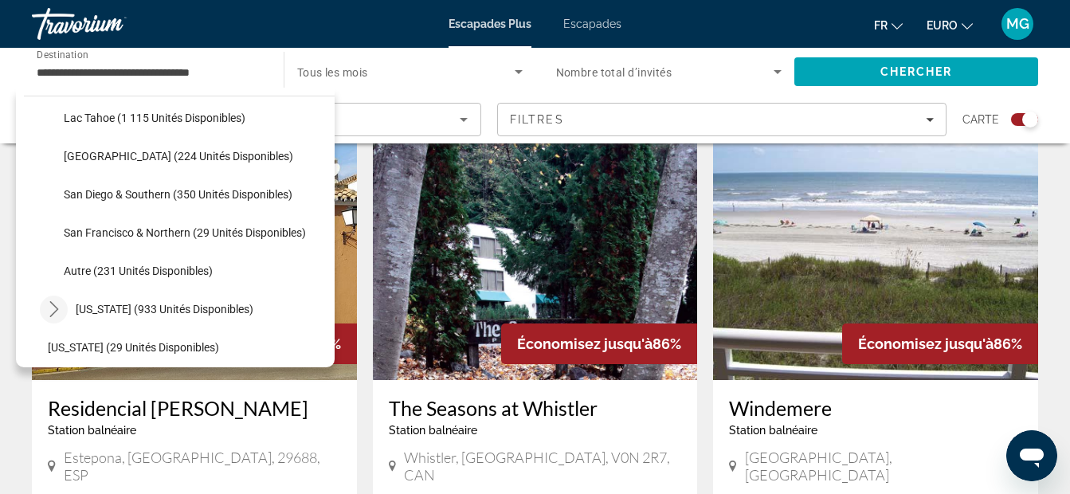
click at [47, 313] on icon "Toggle Colorado (933 unités disponibles) sous-menu" at bounding box center [54, 309] width 16 height 16
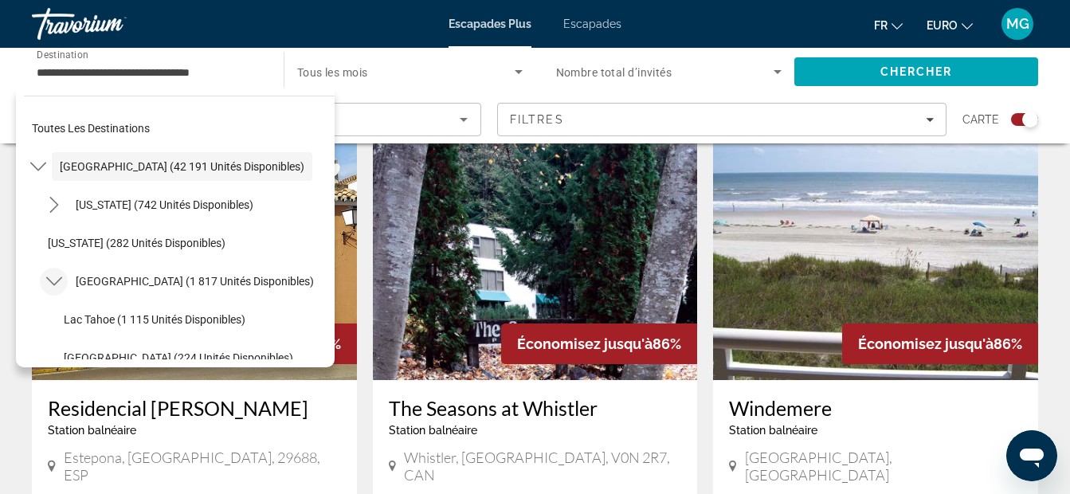
scroll to position [0, 0]
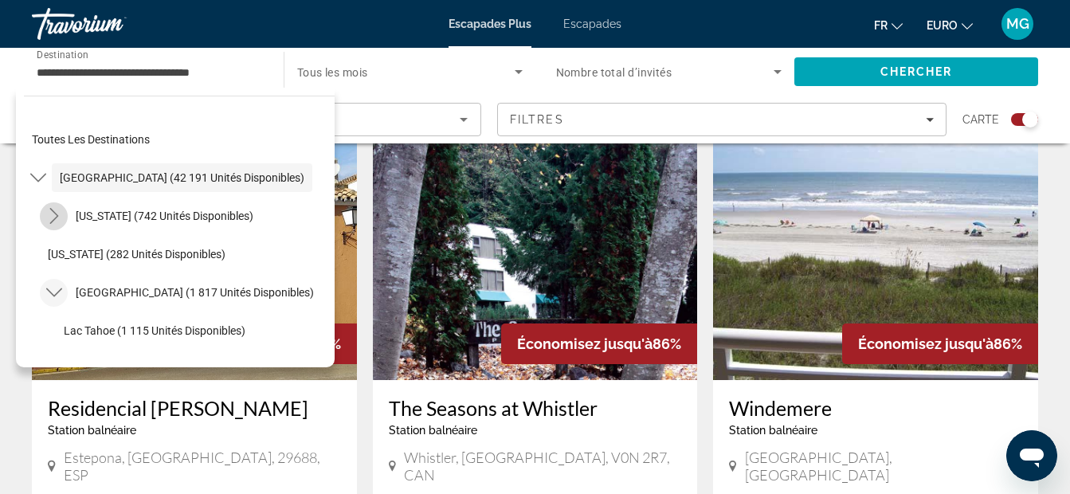
click at [56, 210] on icon "Toggle Arizona (742 unités disponibles) sous-menu" at bounding box center [54, 216] width 16 height 16
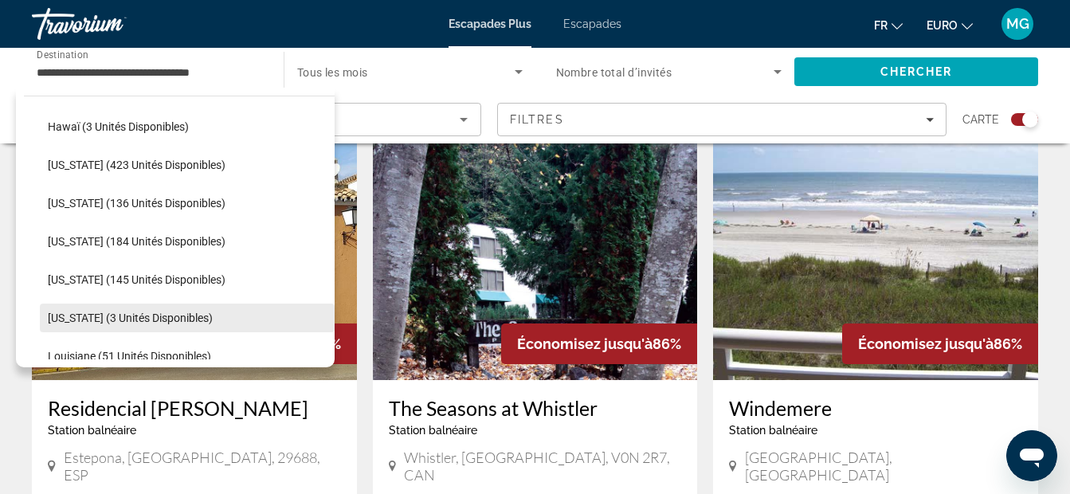
scroll to position [797, 0]
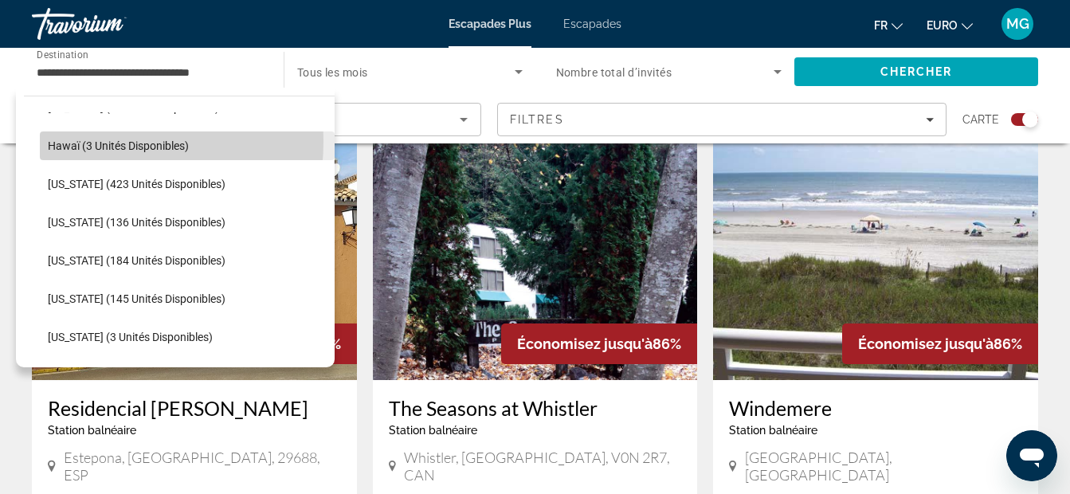
click at [66, 141] on span "Hawaï (3 unités disponibles)" at bounding box center [118, 145] width 141 height 13
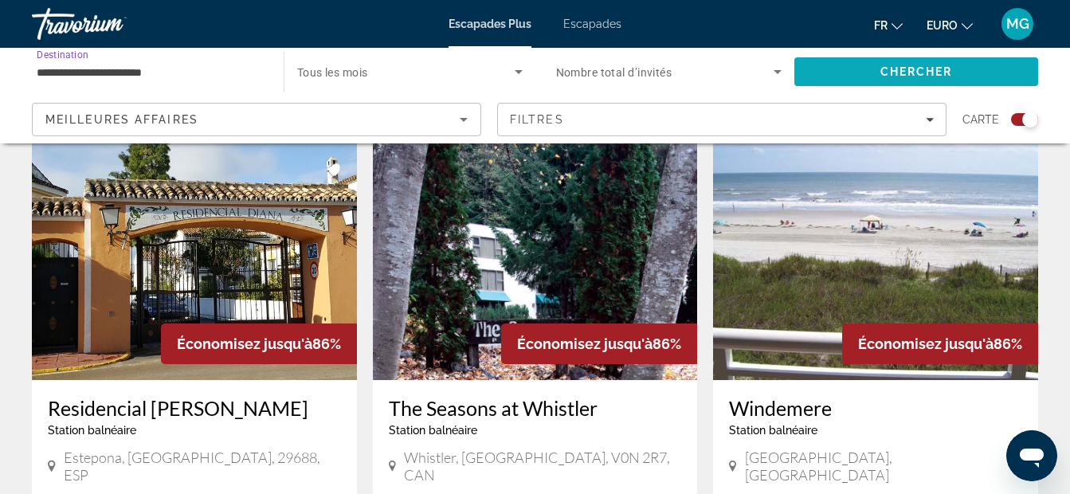
click at [851, 71] on span "Rechercher" at bounding box center [916, 72] width 244 height 38
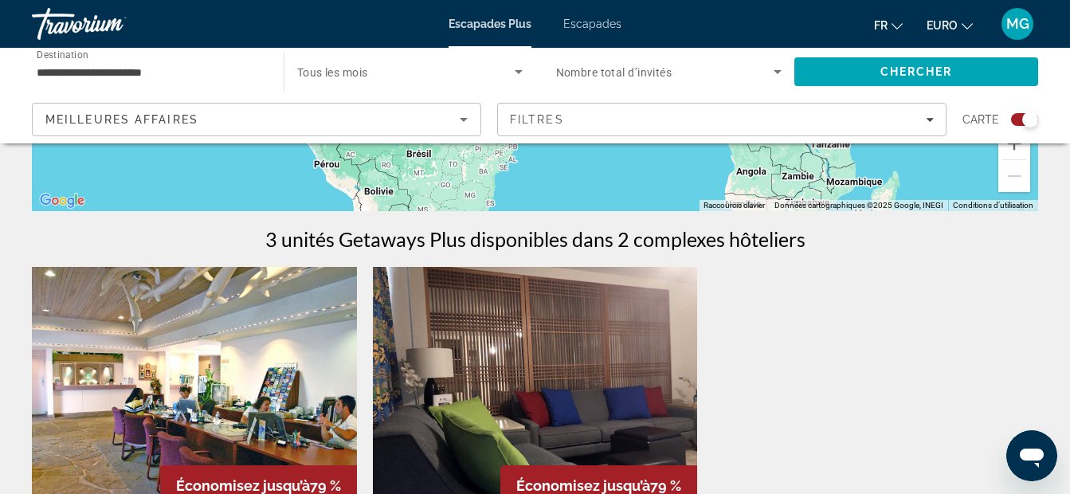
scroll to position [425, 0]
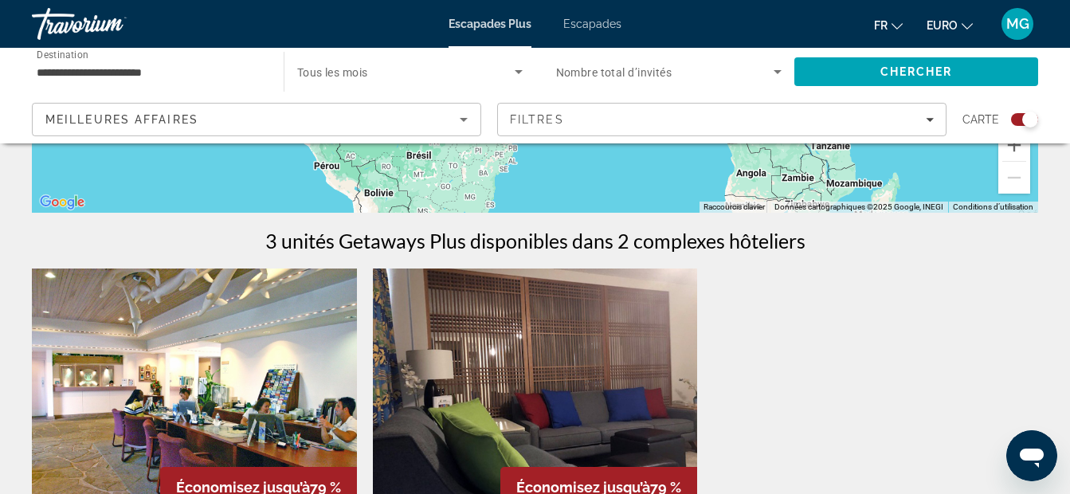
click at [190, 68] on input "**********" at bounding box center [150, 72] width 226 height 19
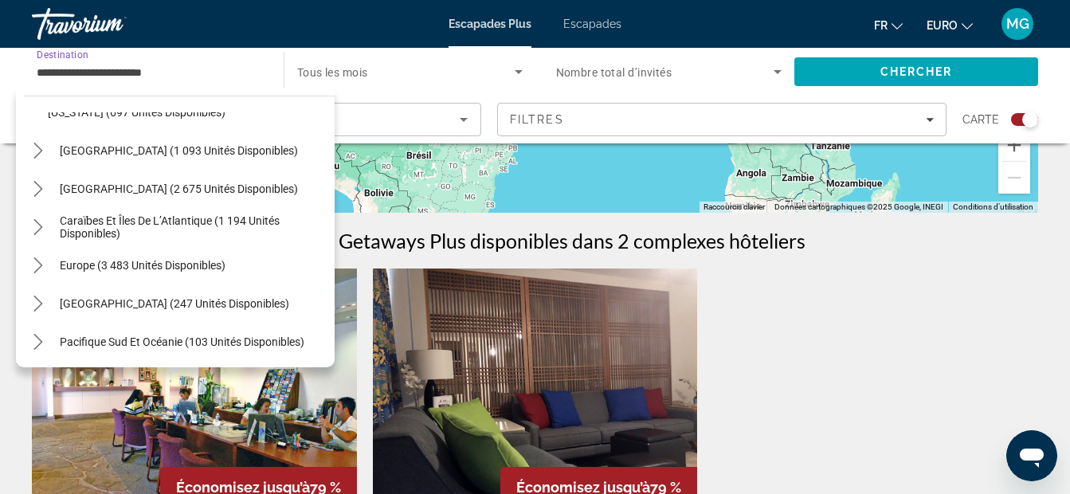
scroll to position [1614, 0]
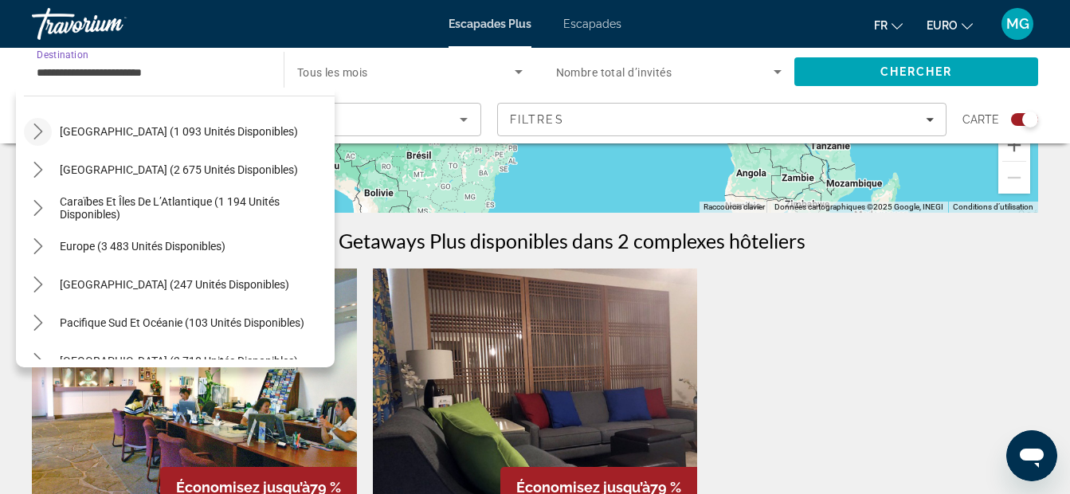
click at [33, 132] on icon "Toggle Mexique (1 093 unités disponibles) sous-menu" at bounding box center [38, 131] width 16 height 16
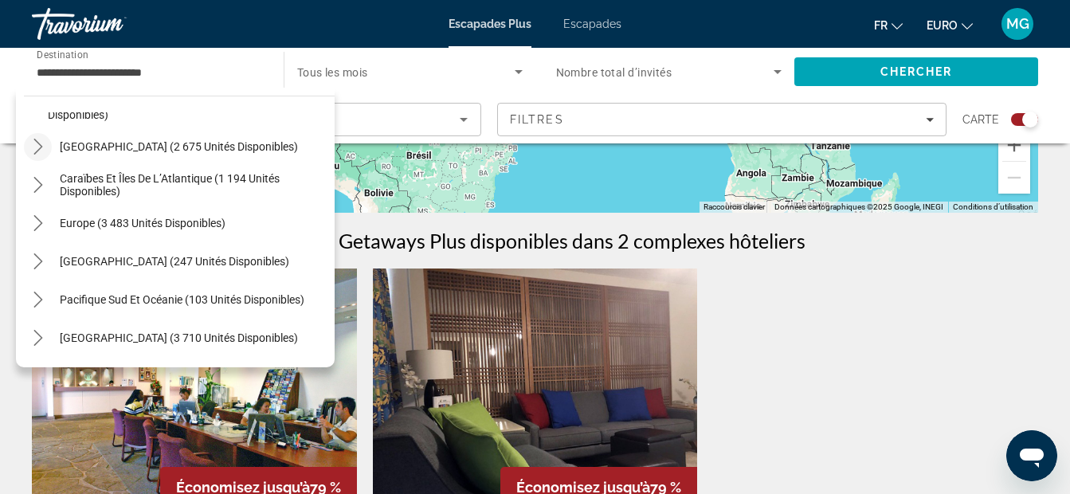
scroll to position [1985, 0]
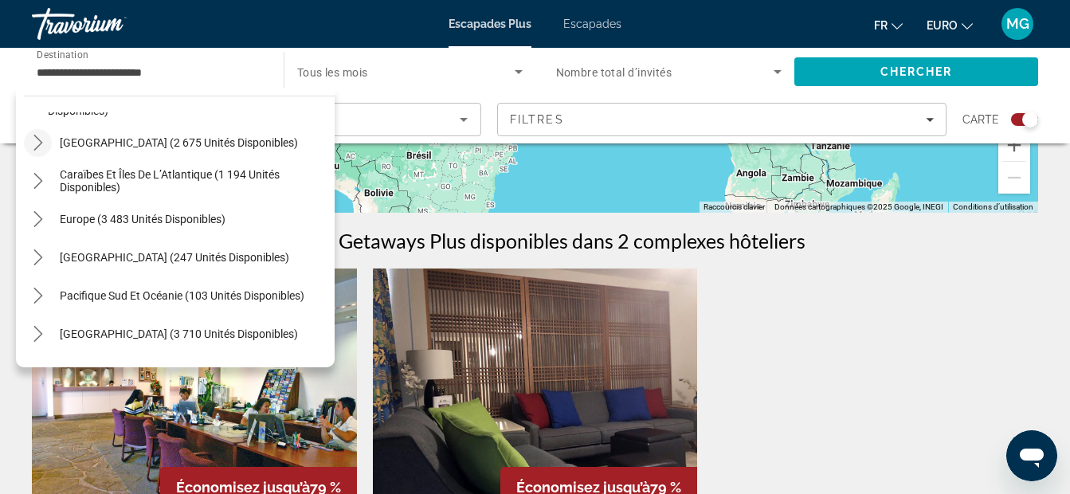
click at [36, 147] on icon "Toggle Canada (2 675 unités disponibles) sous-menu" at bounding box center [37, 143] width 9 height 16
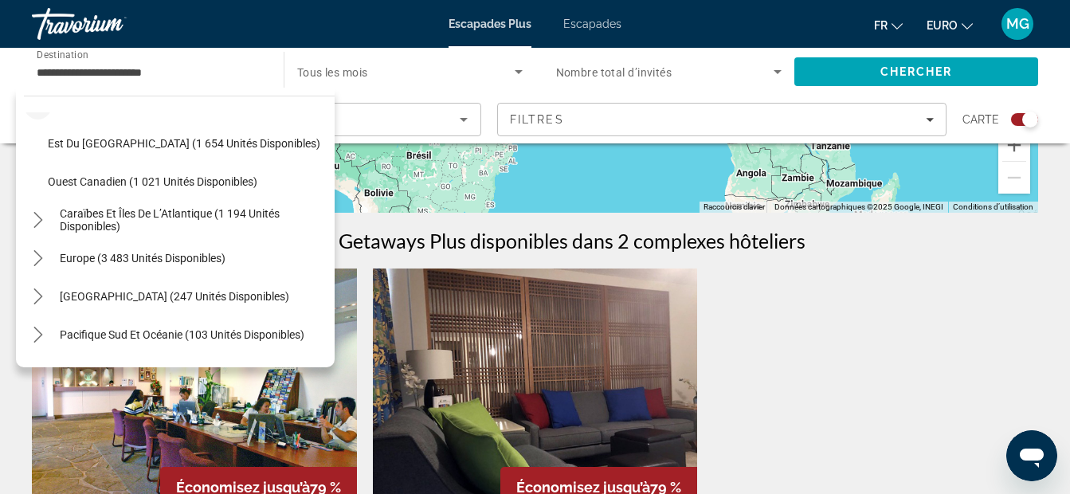
scroll to position [2038, 0]
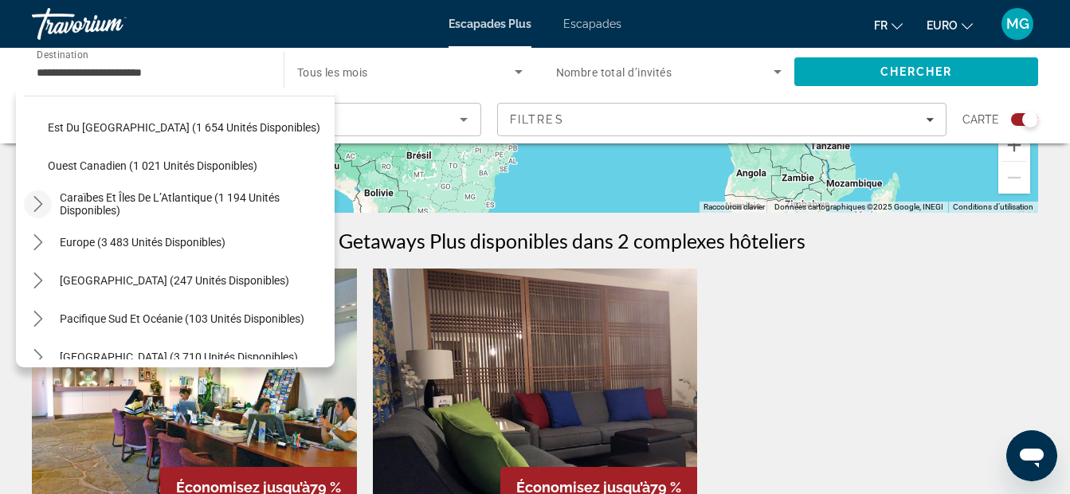
click at [45, 202] on icon "Caraïbes et îles de l’Atlantique (1 194 unités disponibles) sous-menu" at bounding box center [38, 204] width 16 height 16
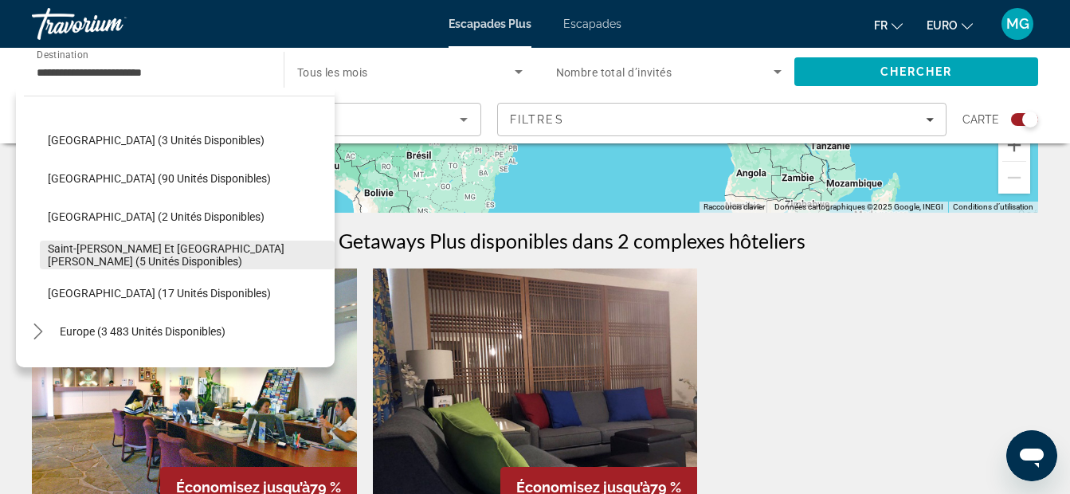
scroll to position [2164, 0]
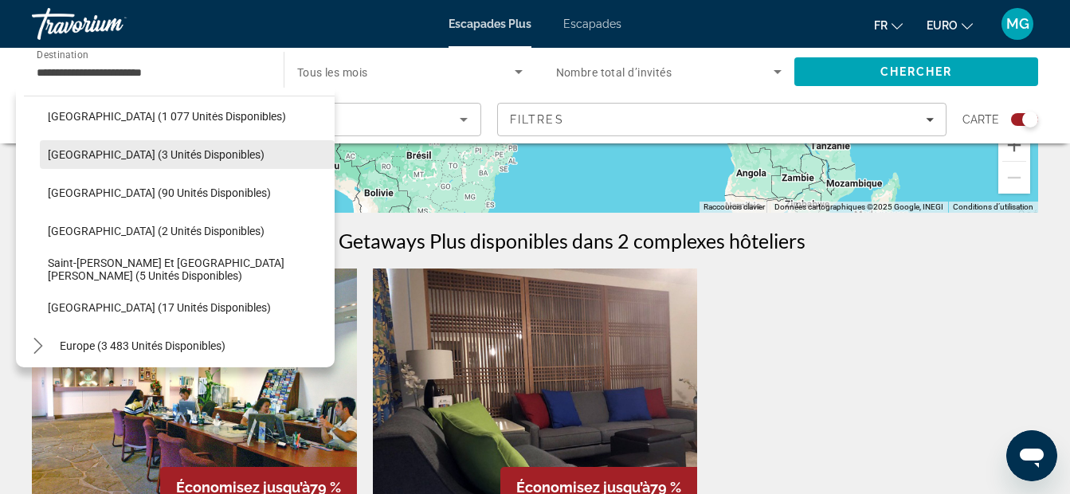
click at [137, 155] on span "[GEOGRAPHIC_DATA] (3 unités disponibles)" at bounding box center [156, 154] width 217 height 13
type input "**********"
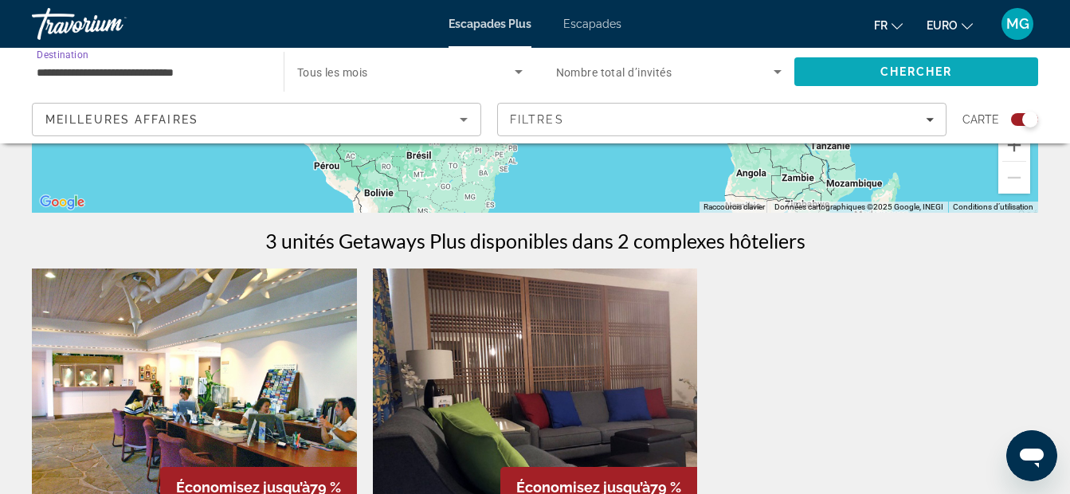
click at [807, 68] on span "Rechercher" at bounding box center [916, 72] width 244 height 38
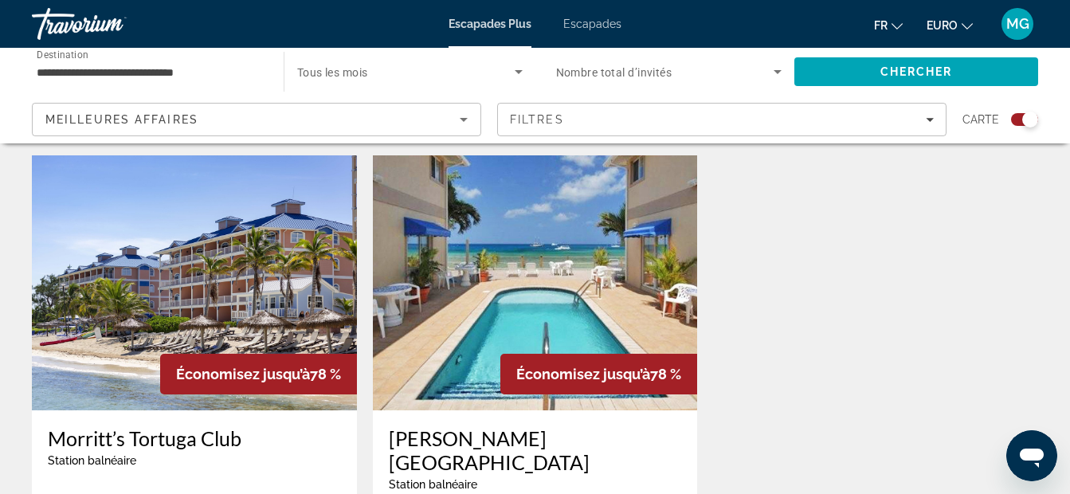
scroll to position [531, 0]
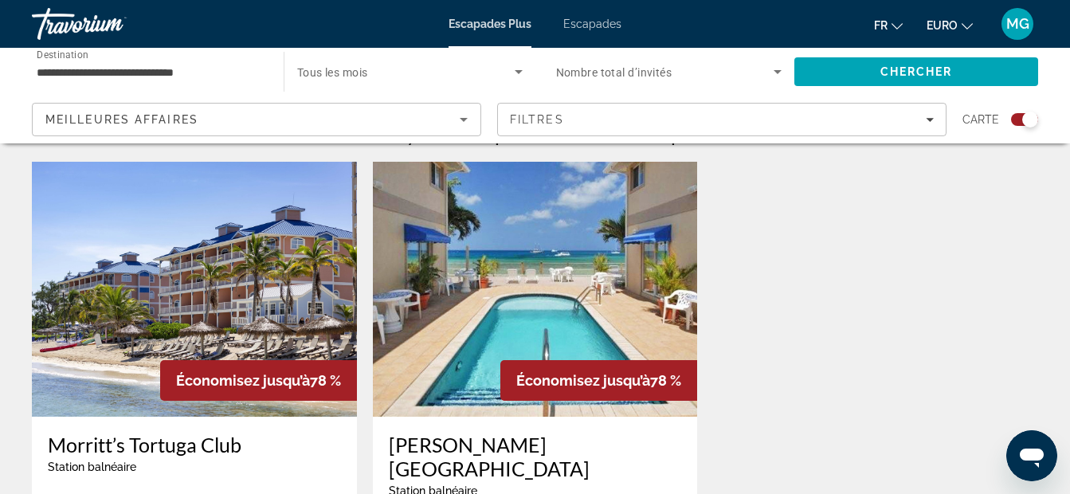
click at [497, 198] on img "Contenu principal" at bounding box center [535, 289] width 325 height 255
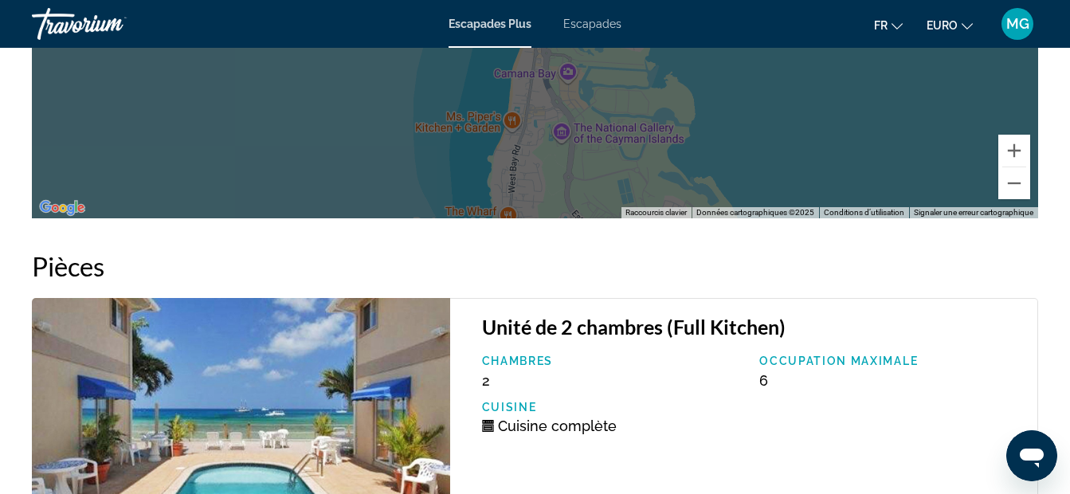
scroll to position [2921, 0]
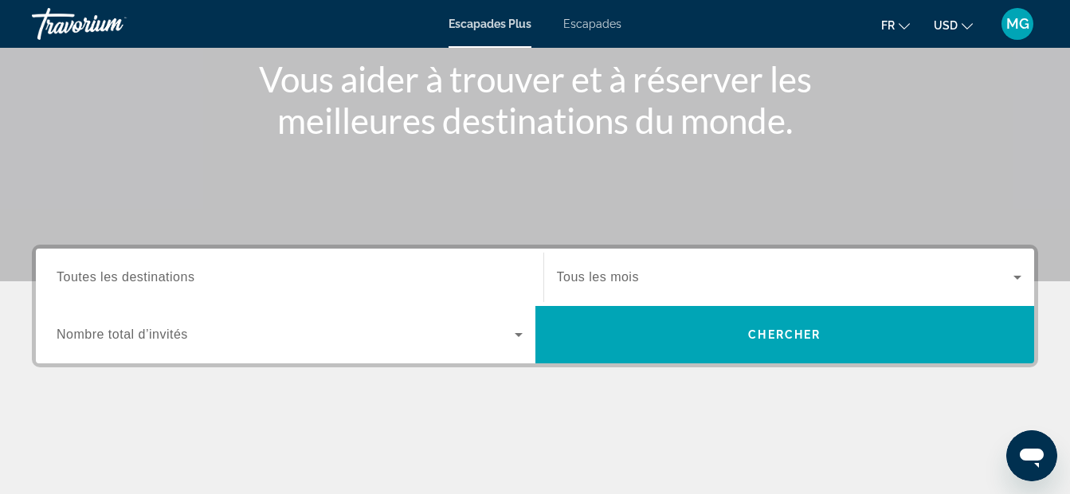
scroll to position [213, 0]
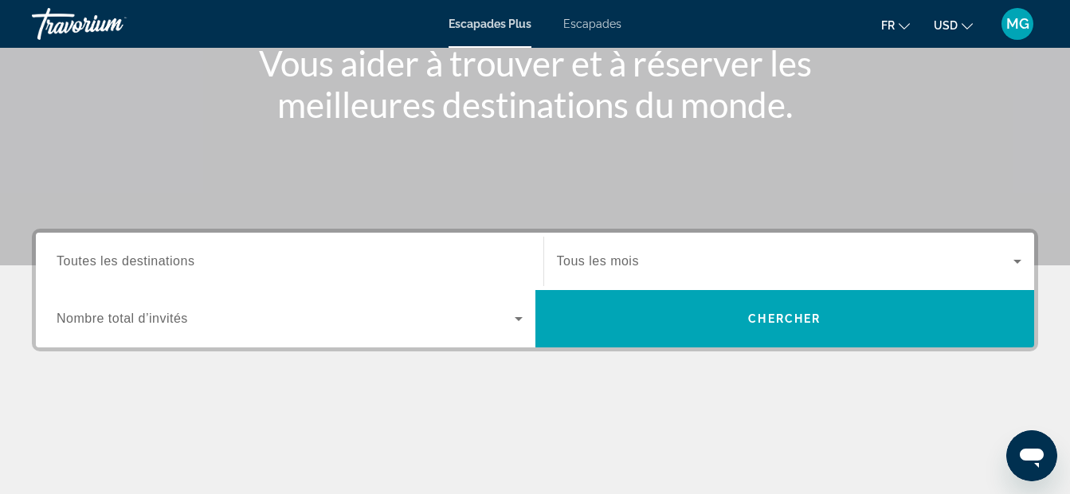
click at [1016, 261] on icon "Widget de recherche" at bounding box center [1017, 262] width 8 height 4
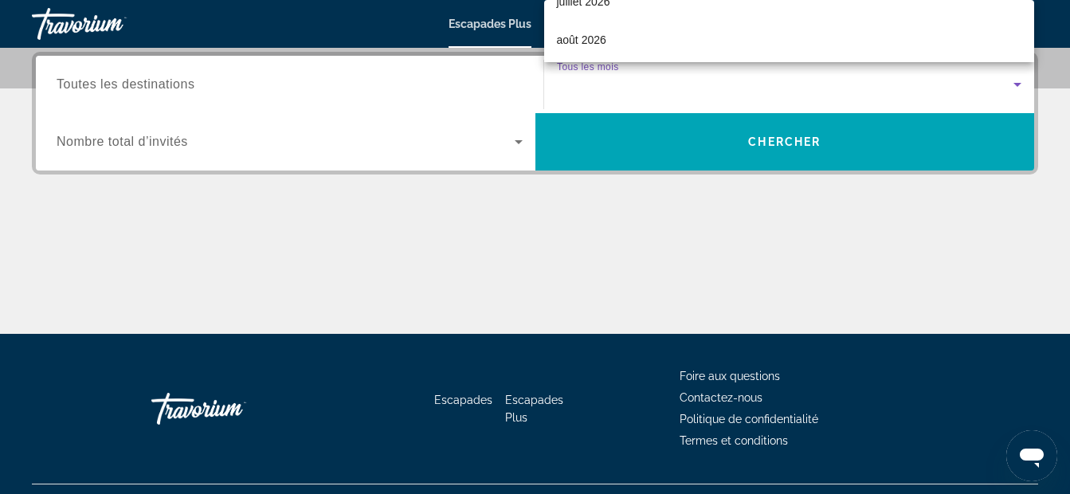
scroll to position [425, 0]
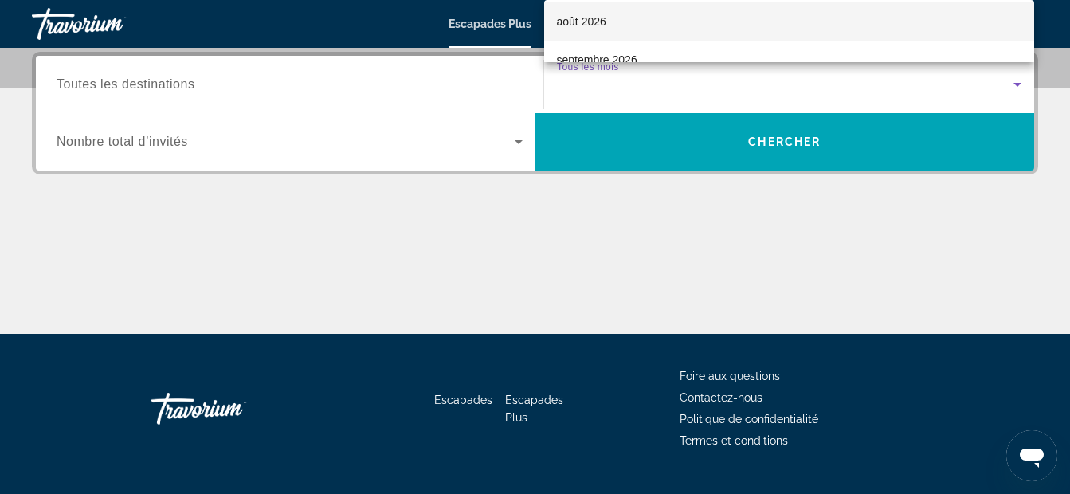
click at [629, 19] on mat-option "août 2026" at bounding box center [789, 21] width 491 height 38
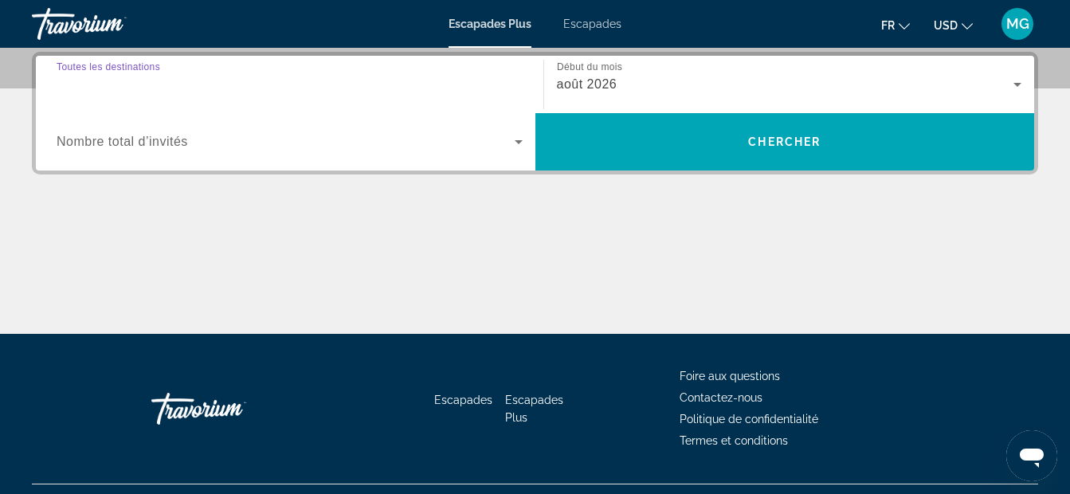
click at [319, 76] on input "Destination Toutes les destinations" at bounding box center [290, 85] width 466 height 19
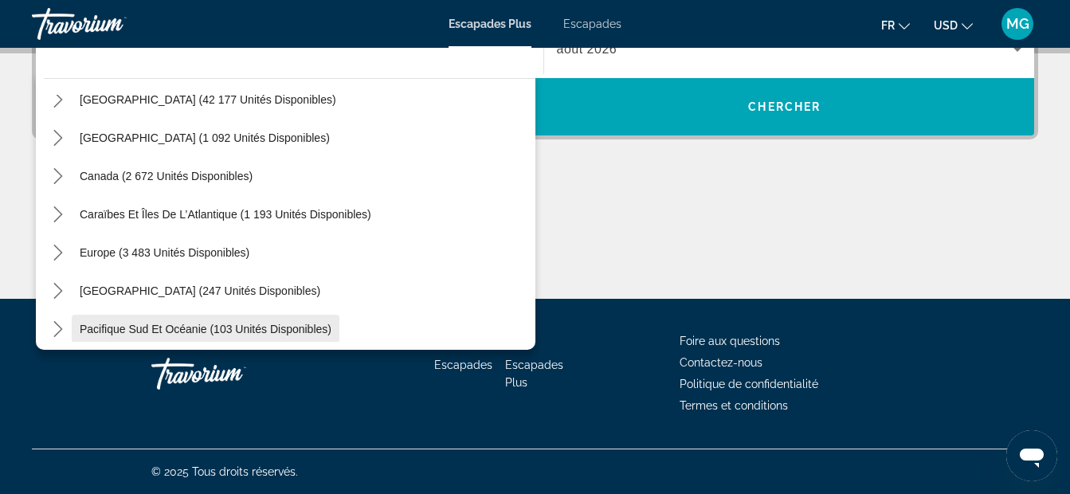
scroll to position [45, 0]
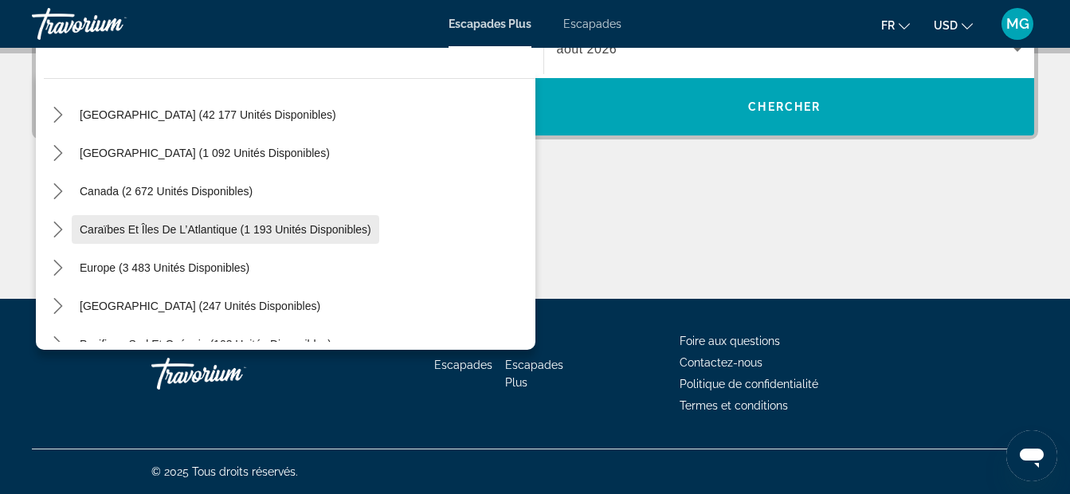
click at [198, 230] on span "Caraïbes et îles de l’Atlantique (1 193 unités disponibles)" at bounding box center [226, 229] width 292 height 13
type input "**********"
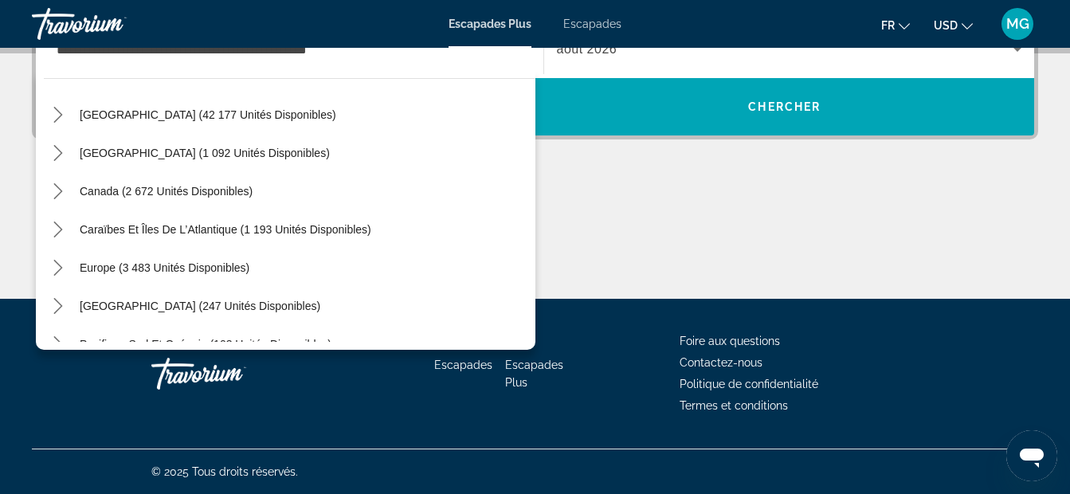
scroll to position [389, 0]
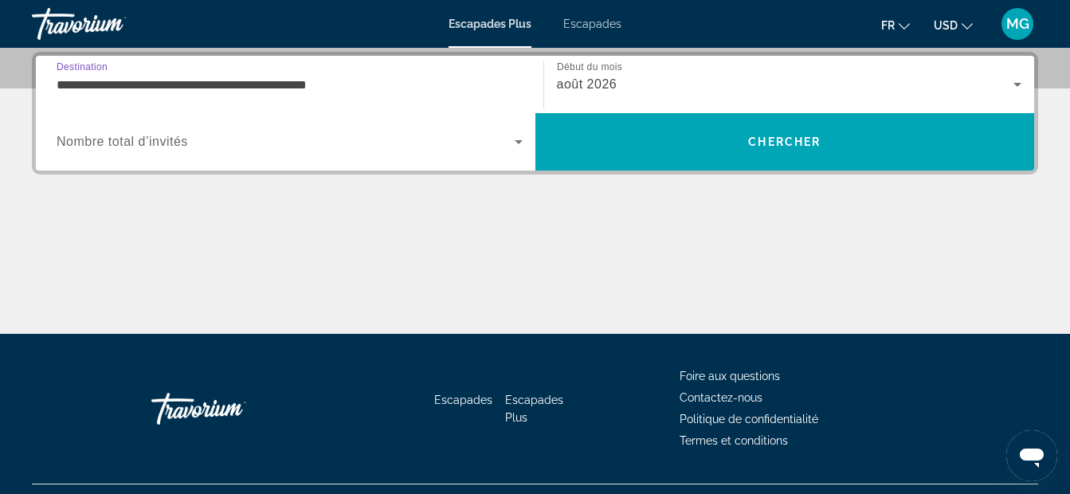
click at [373, 76] on input "**********" at bounding box center [290, 85] width 466 height 19
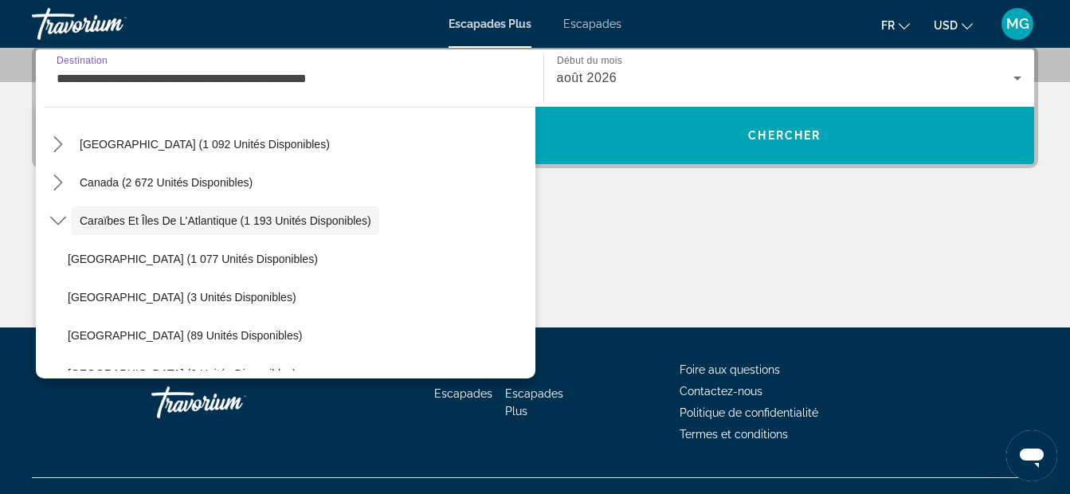
scroll to position [57, 0]
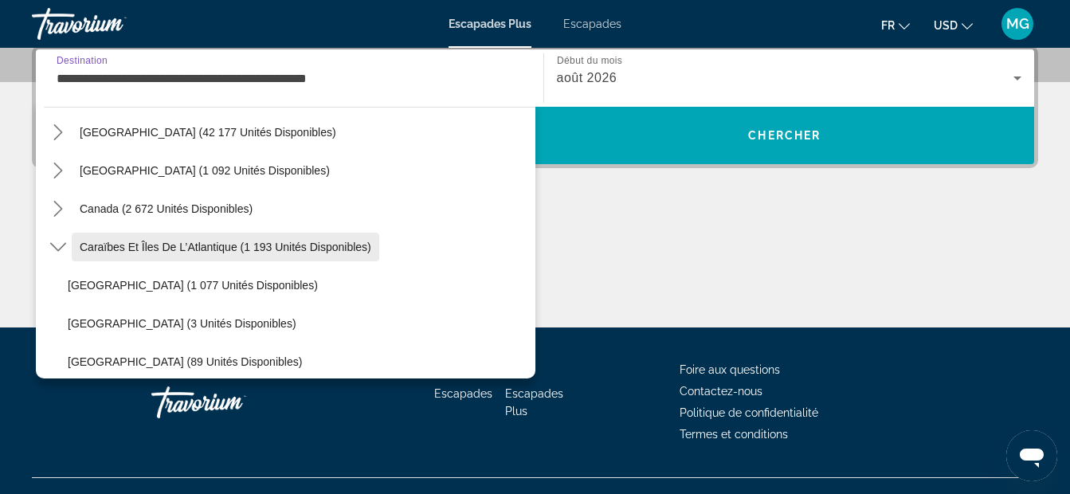
click at [96, 243] on span "Caraïbes et îles de l’Atlantique (1 193 unités disponibles)" at bounding box center [226, 247] width 292 height 13
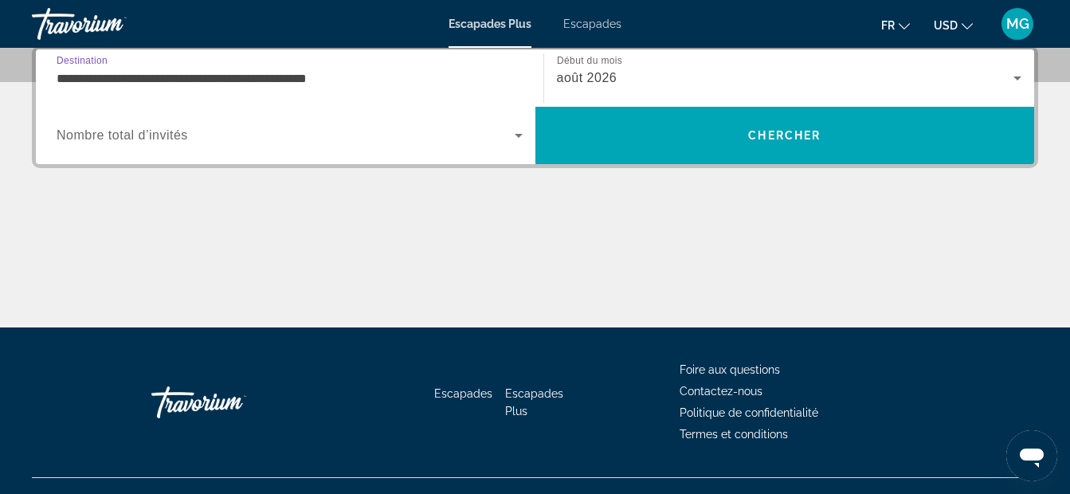
scroll to position [389, 0]
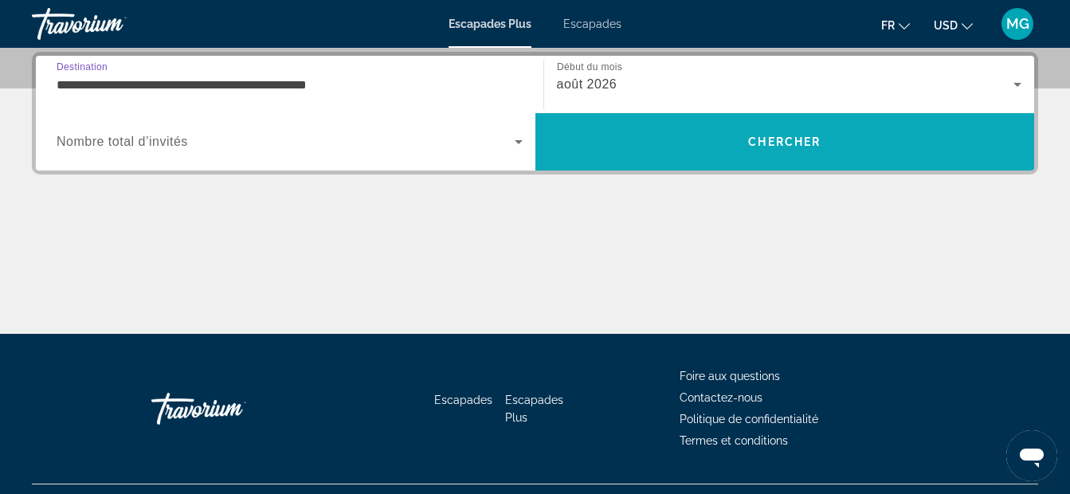
click at [609, 134] on span "Rechercher" at bounding box center [784, 142] width 499 height 38
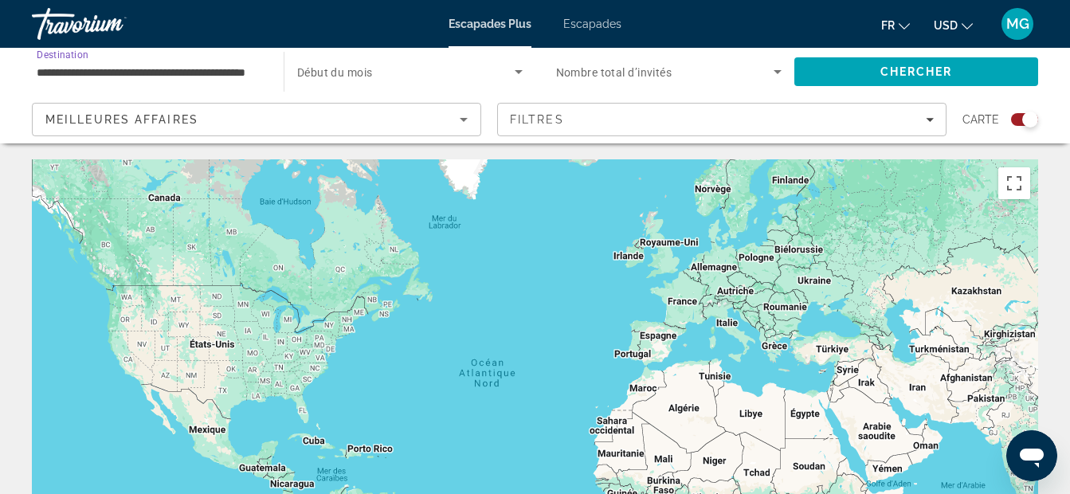
click at [242, 73] on input "**********" at bounding box center [150, 72] width 226 height 19
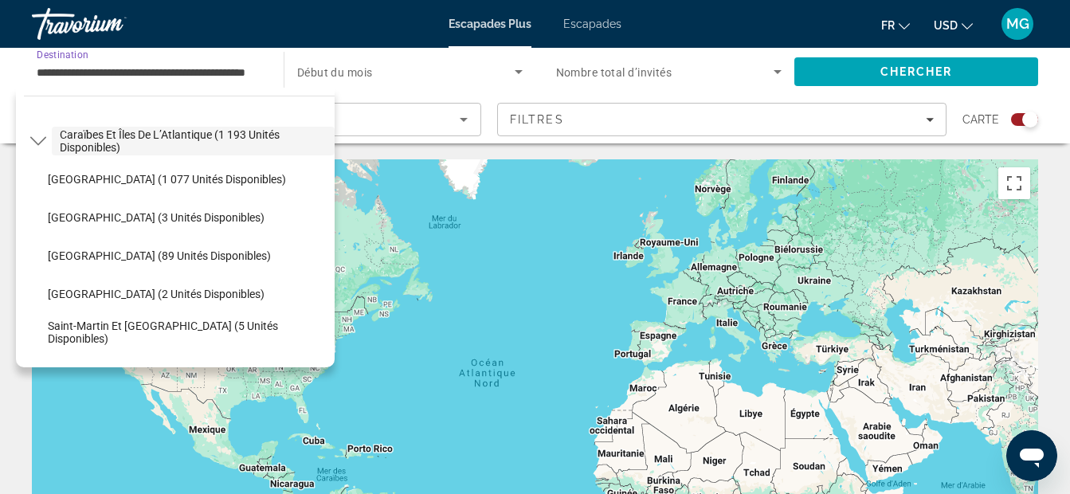
scroll to position [162, 0]
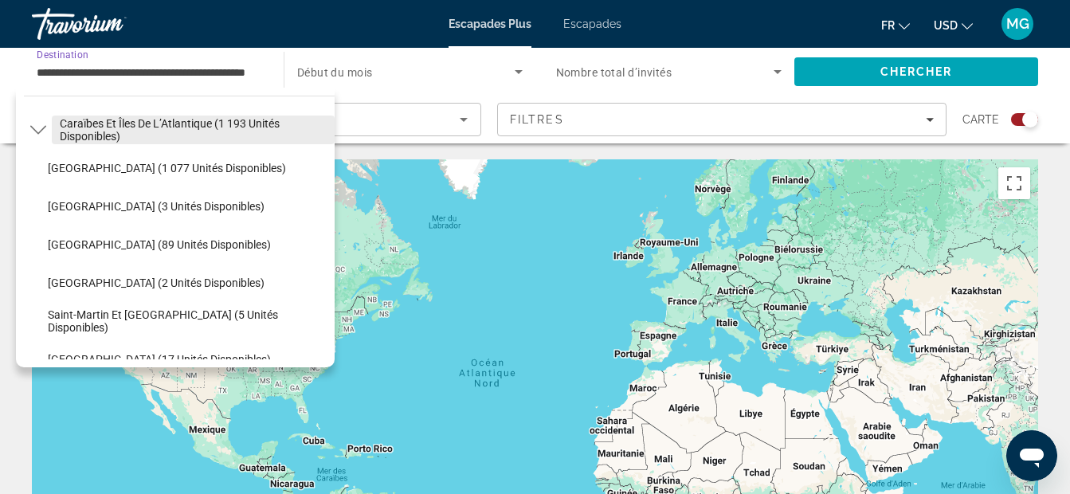
click at [67, 120] on span "Caraïbes et îles de l’Atlantique (1 193 unités disponibles)" at bounding box center [193, 129] width 267 height 25
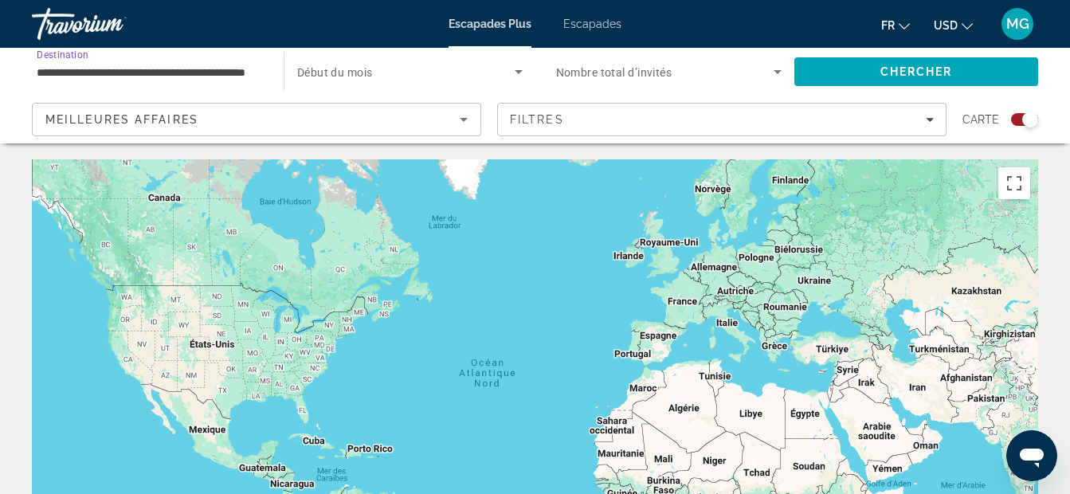
click at [232, 75] on input "**********" at bounding box center [150, 72] width 226 height 19
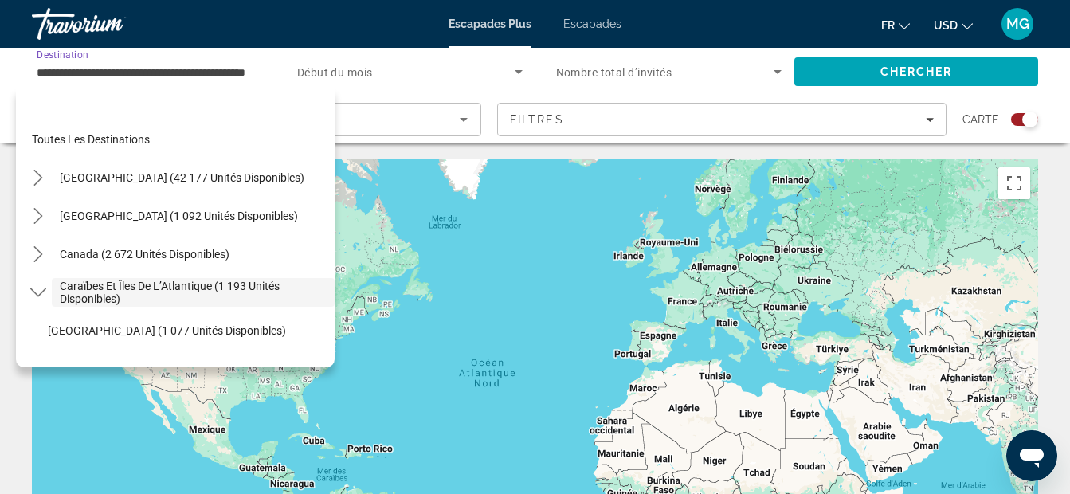
scroll to position [57, 0]
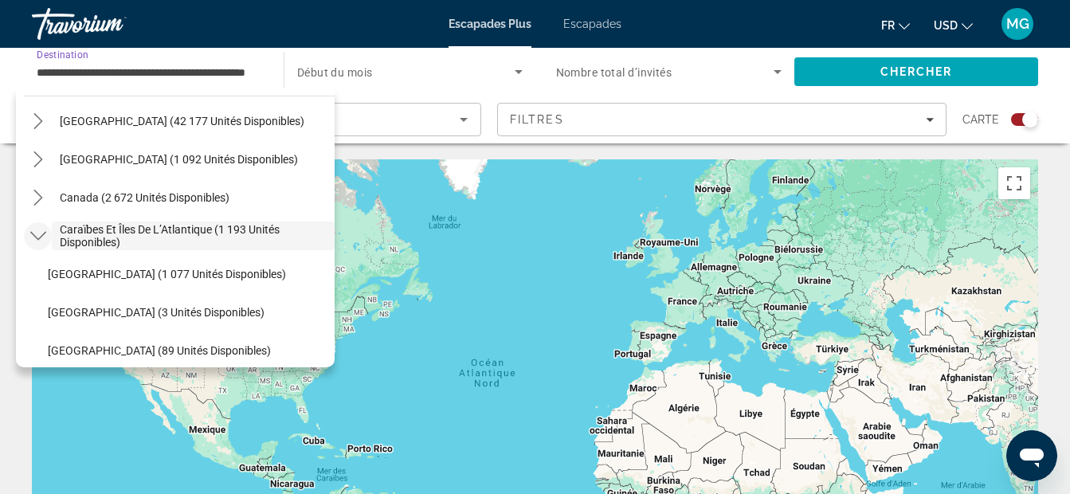
click at [37, 229] on icon "Caraïbes et Îles de l’Atlantique (1 193 unités disponibles) sous-menu" at bounding box center [38, 236] width 16 height 16
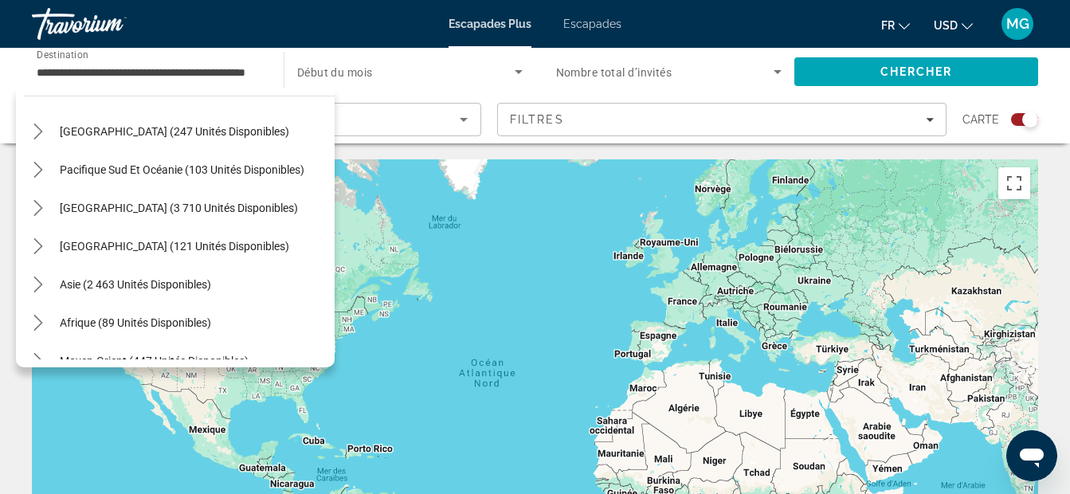
scroll to position [258, 0]
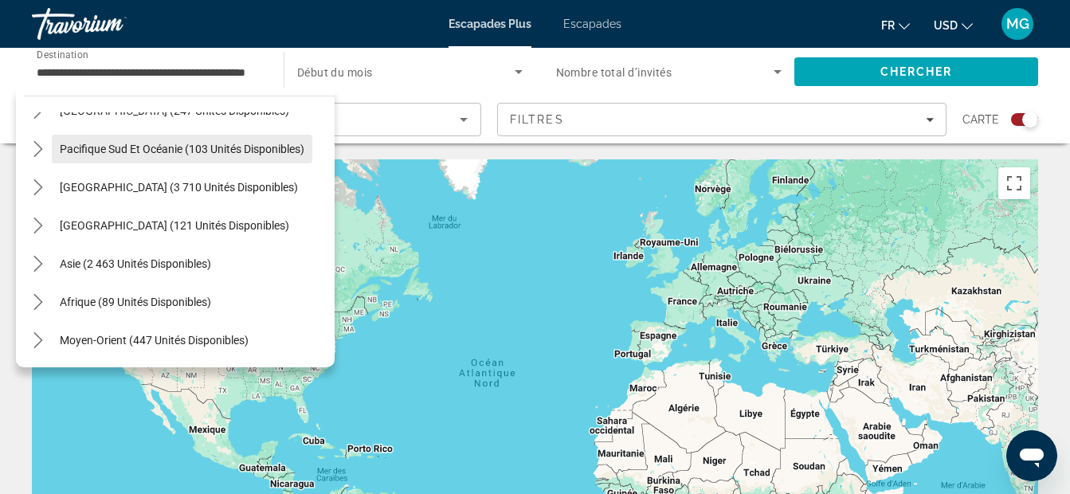
click at [140, 151] on span "Pacifique Sud et Océanie (103 unités disponibles)" at bounding box center [182, 149] width 245 height 13
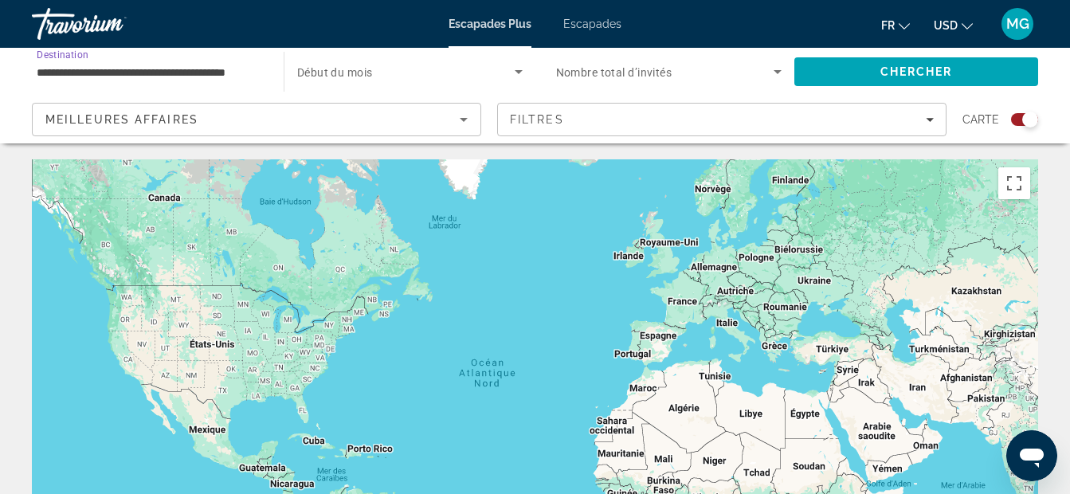
click at [184, 75] on input "**********" at bounding box center [150, 72] width 226 height 19
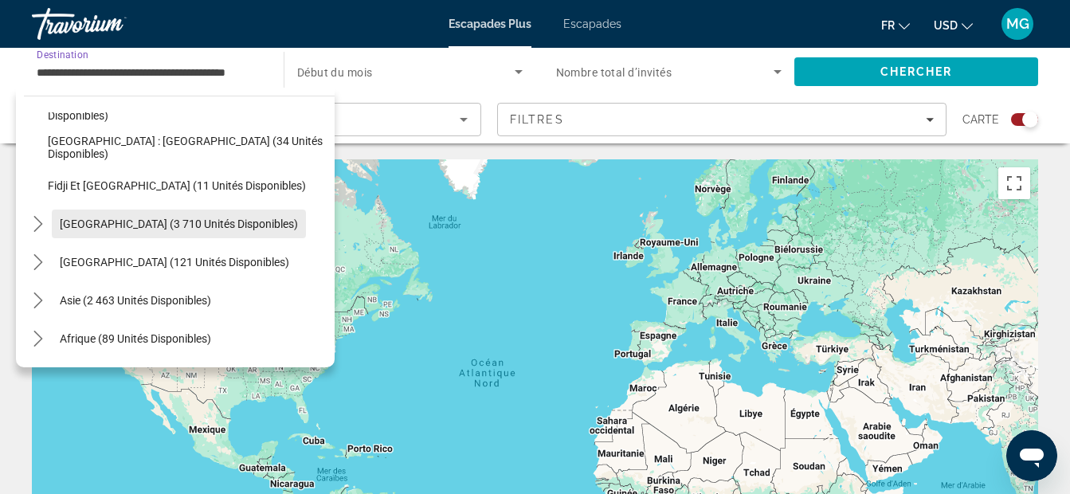
scroll to position [373, 0]
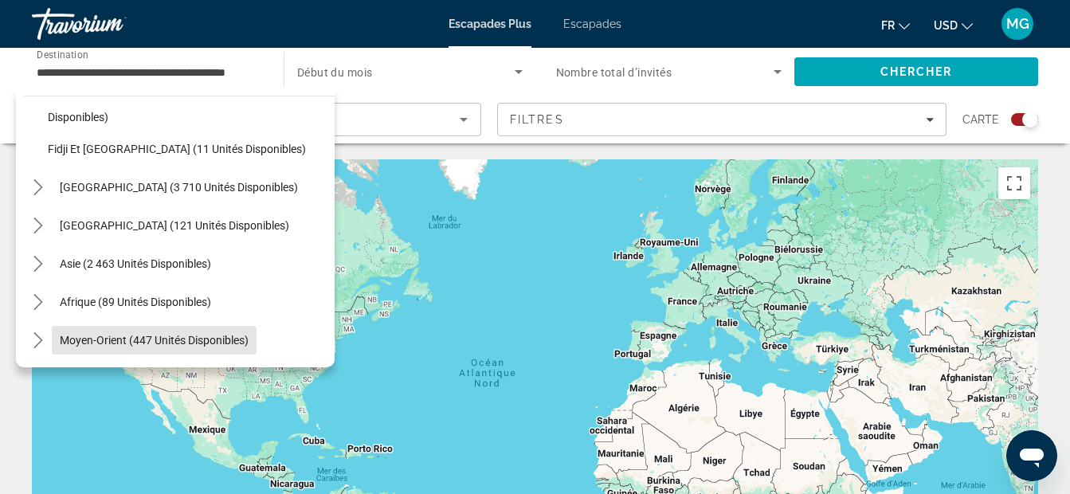
click at [97, 344] on span "Moyen-Orient (447 unités disponibles)" at bounding box center [154, 340] width 189 height 13
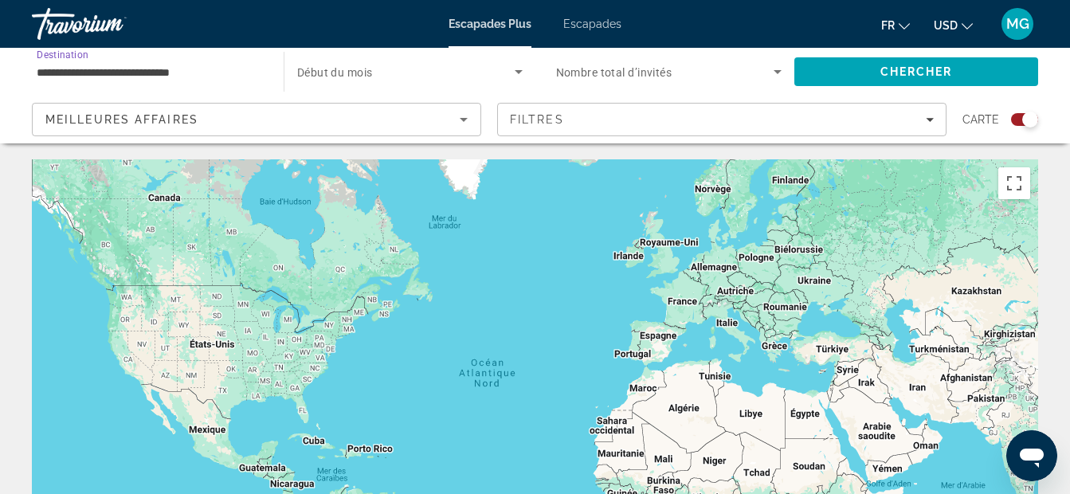
click at [227, 72] on input "**********" at bounding box center [150, 72] width 226 height 19
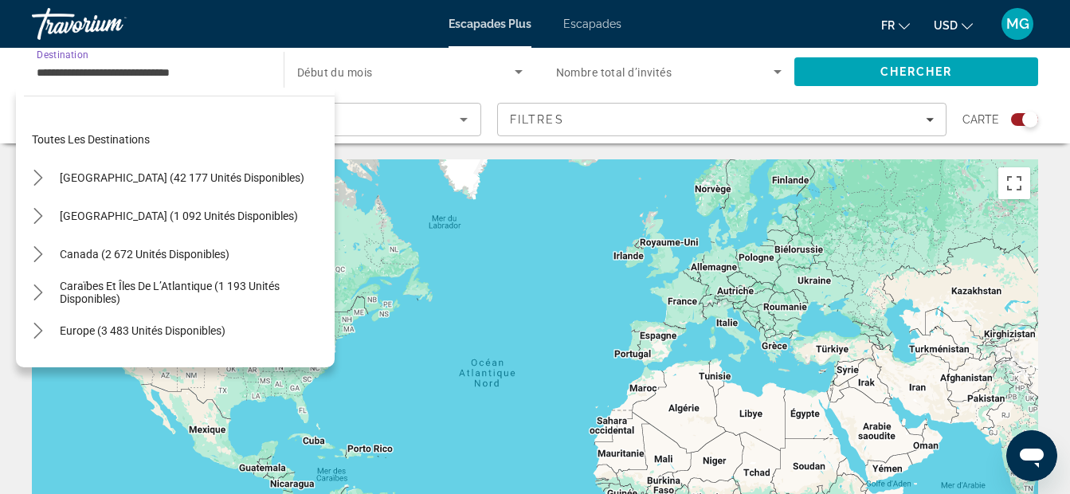
scroll to position [477, 0]
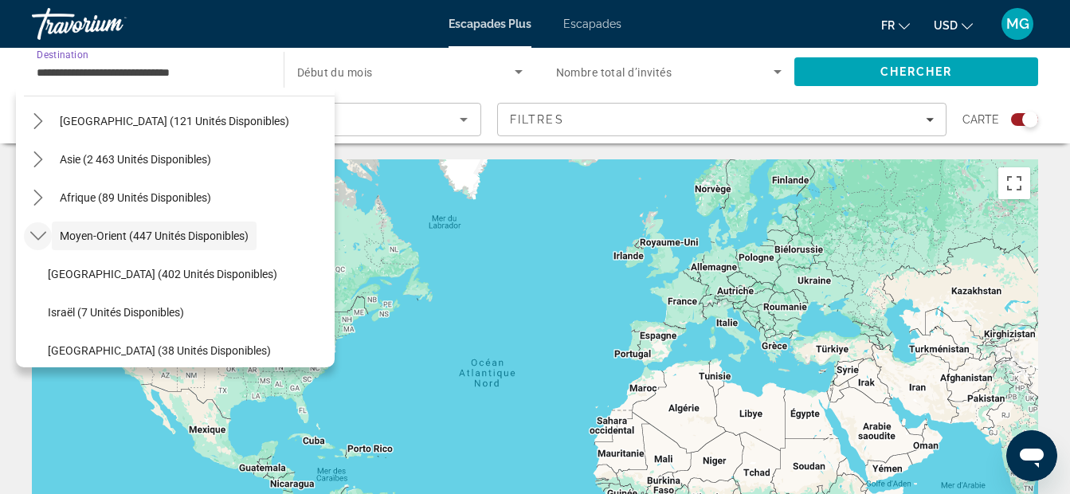
click at [40, 235] on icon "Toggle Moyen-Orient (447 unités disponibles) sous-menu" at bounding box center [38, 236] width 16 height 16
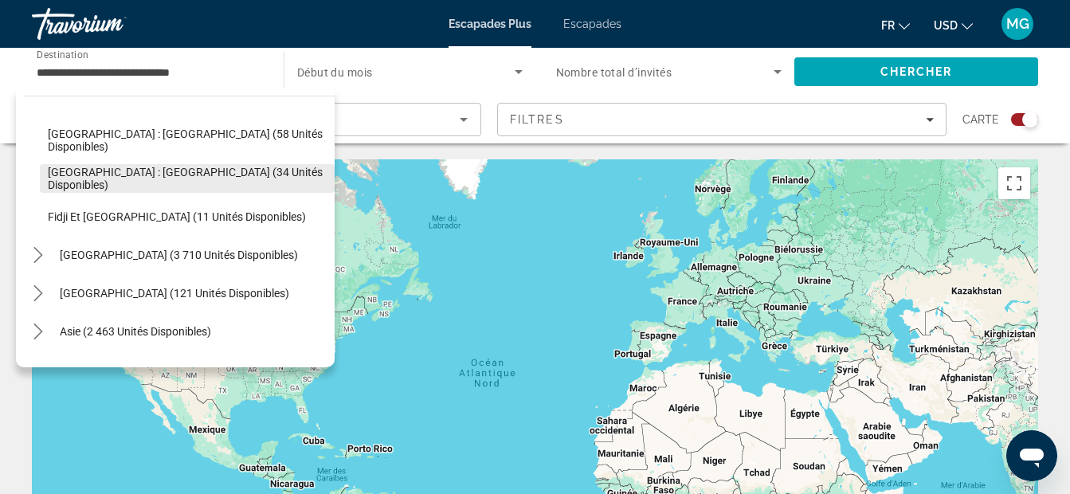
scroll to position [319, 0]
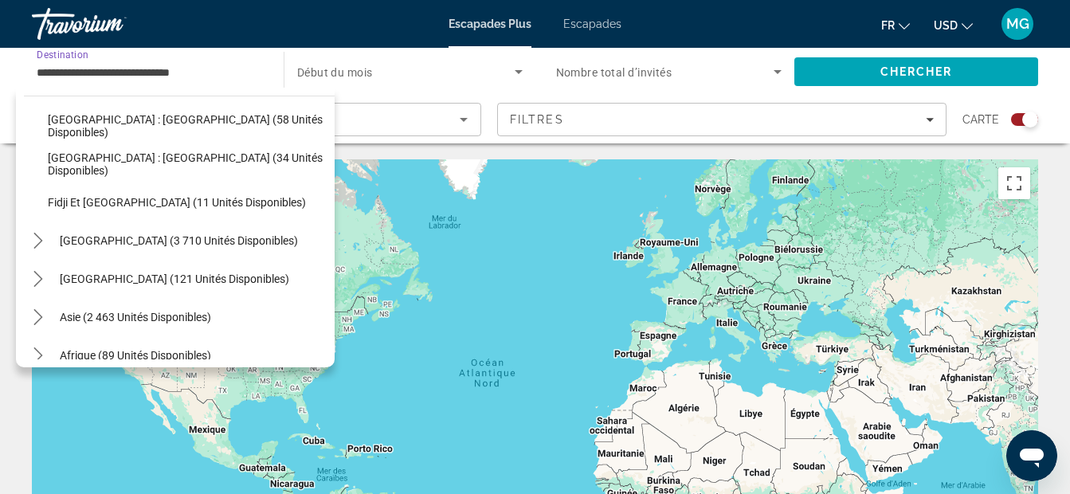
click at [229, 72] on input "**********" at bounding box center [150, 72] width 226 height 19
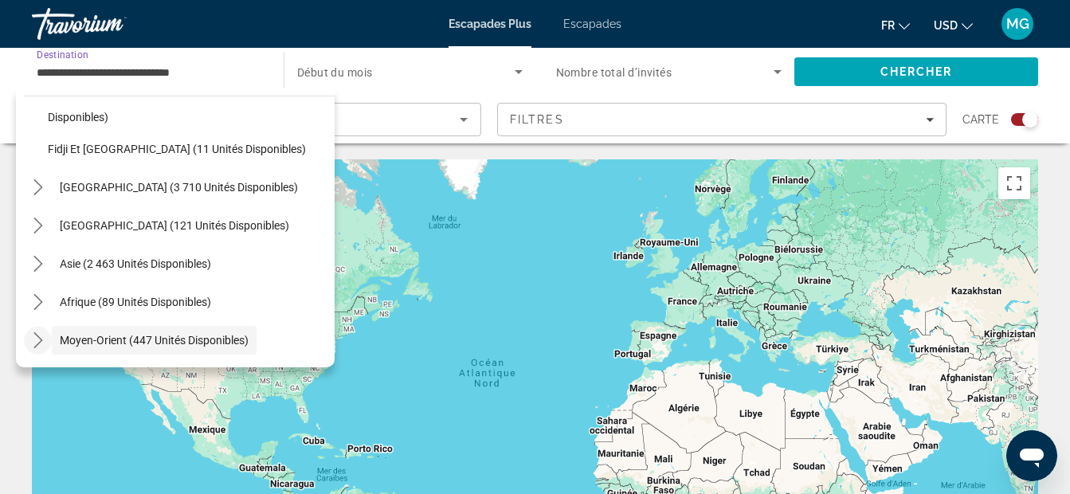
click at [220, 77] on input "**********" at bounding box center [150, 72] width 226 height 19
click at [186, 76] on input "**********" at bounding box center [150, 72] width 226 height 19
click at [165, 65] on input "**********" at bounding box center [150, 72] width 226 height 19
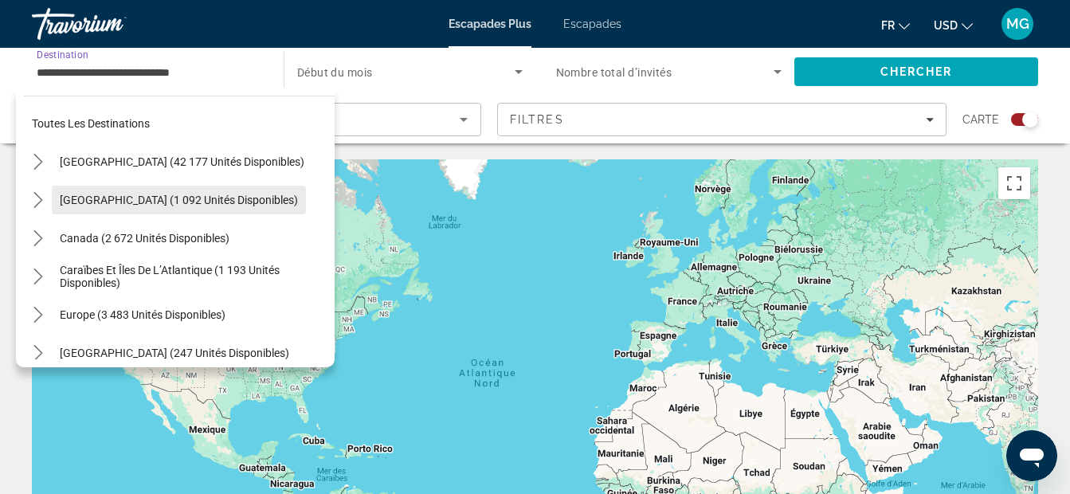
scroll to position [0, 0]
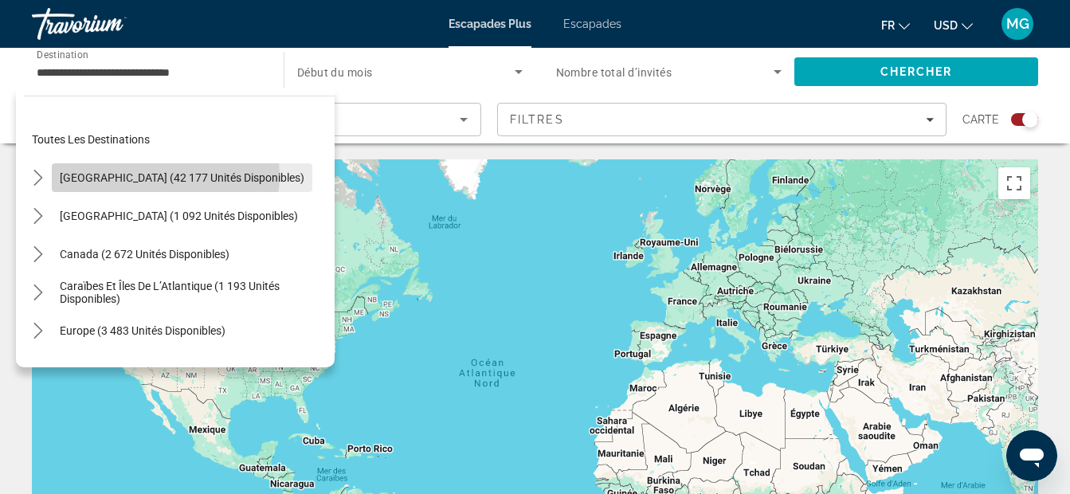
click at [165, 175] on span "[GEOGRAPHIC_DATA] (42 177 unités disponibles)" at bounding box center [182, 177] width 245 height 13
type input "**********"
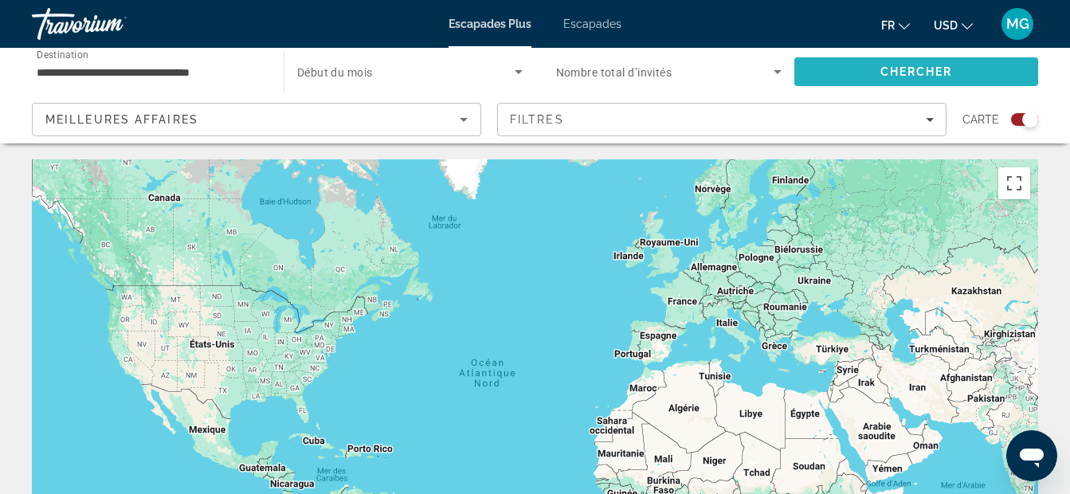
click at [824, 72] on span "Rechercher" at bounding box center [916, 72] width 244 height 38
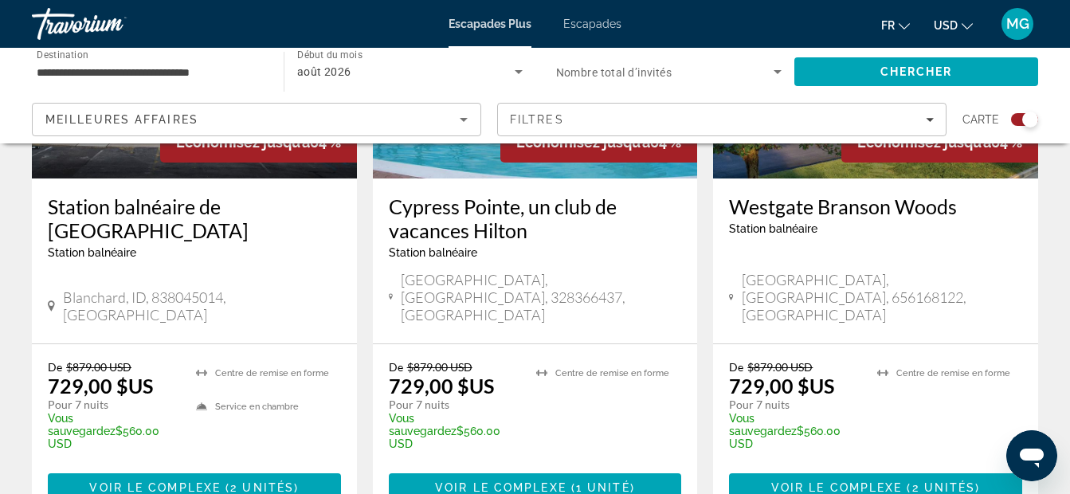
scroll to position [2602, 0]
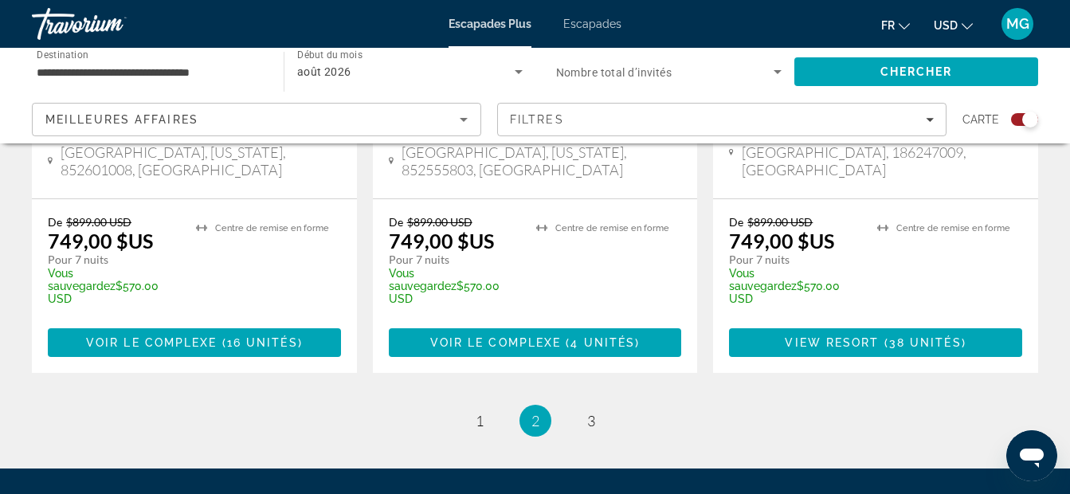
scroll to position [2752, 0]
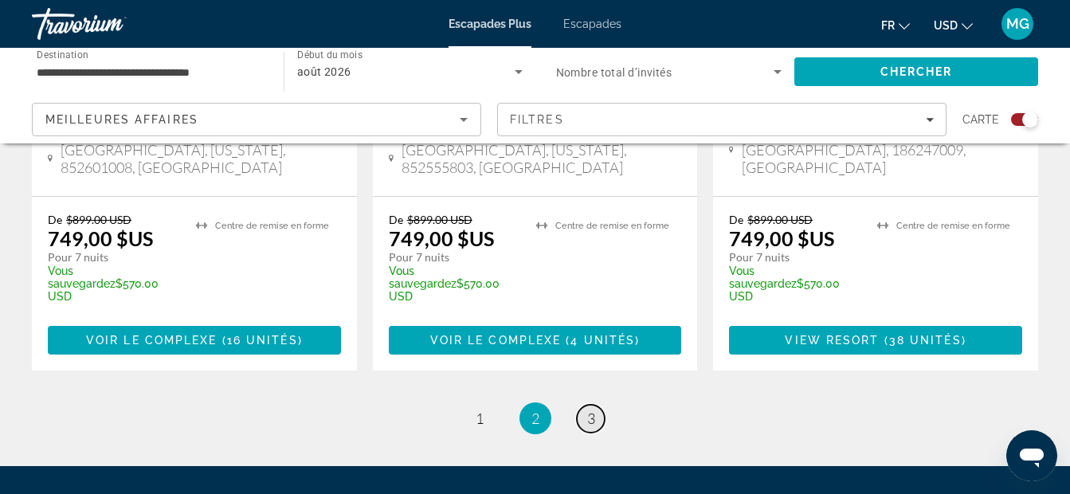
click at [597, 405] on link "page 3" at bounding box center [591, 419] width 28 height 28
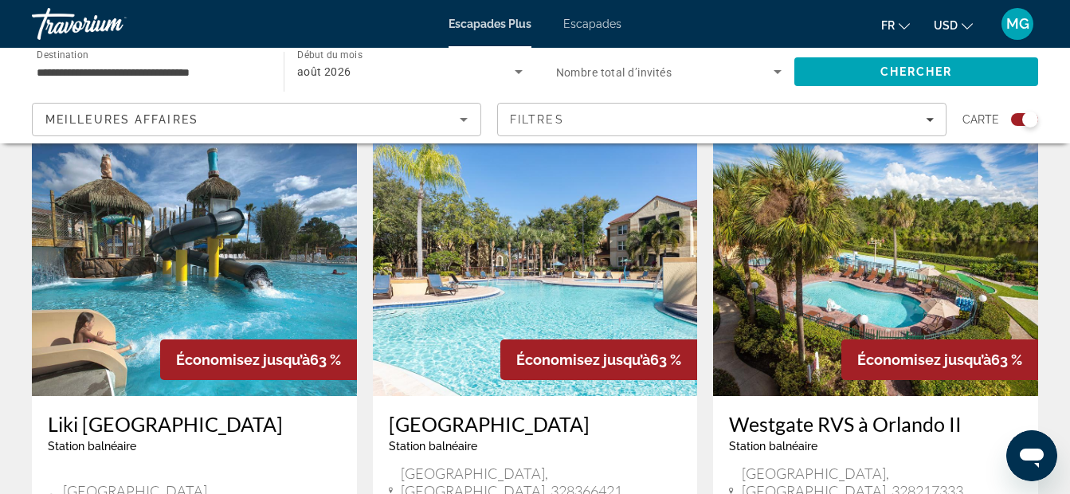
scroll to position [535, 0]
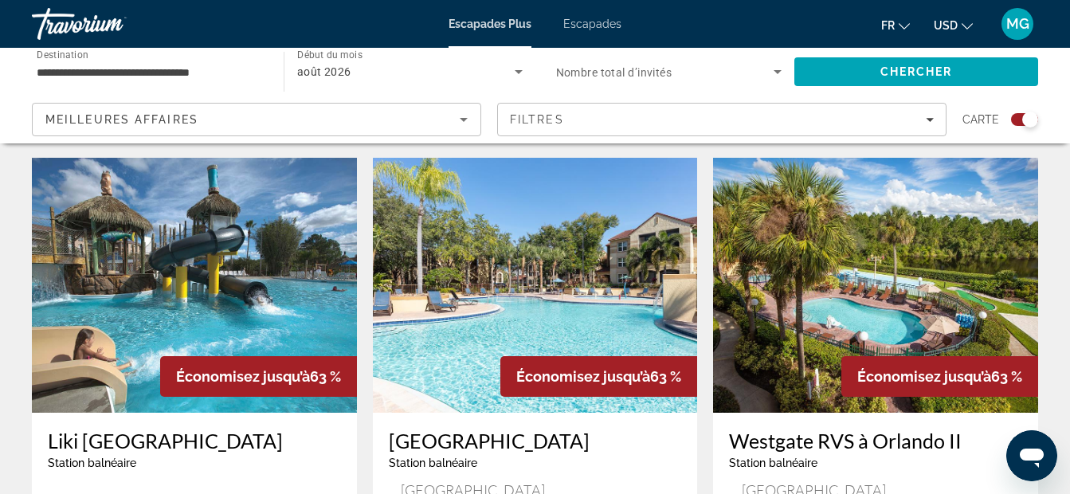
click at [892, 286] on img "Contenu principal" at bounding box center [875, 285] width 325 height 255
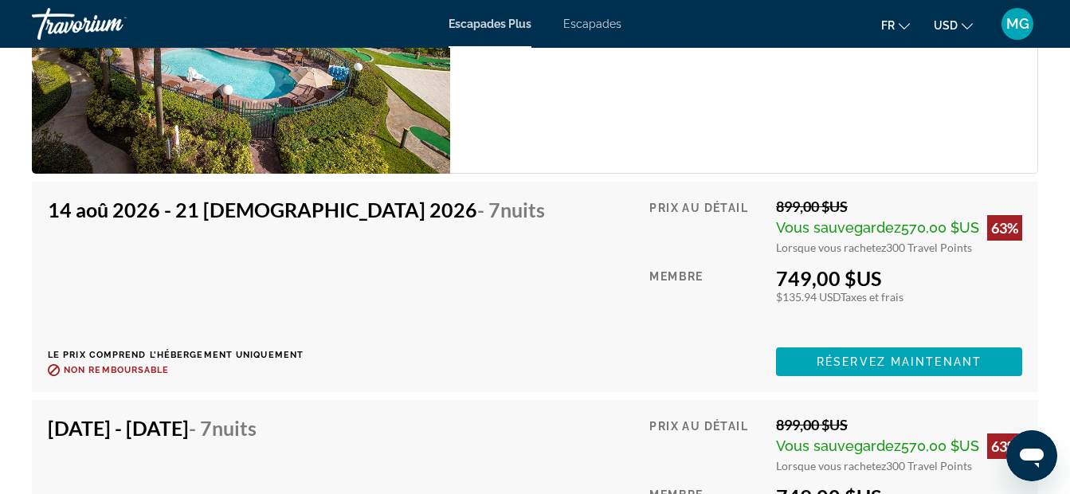
scroll to position [3027, 0]
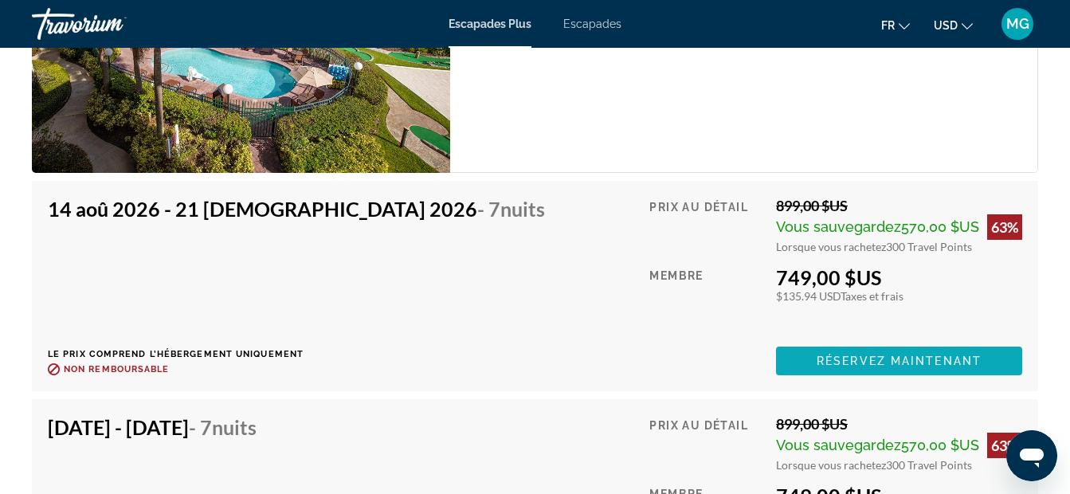
click at [856, 342] on span "Contenu principal" at bounding box center [899, 361] width 246 height 38
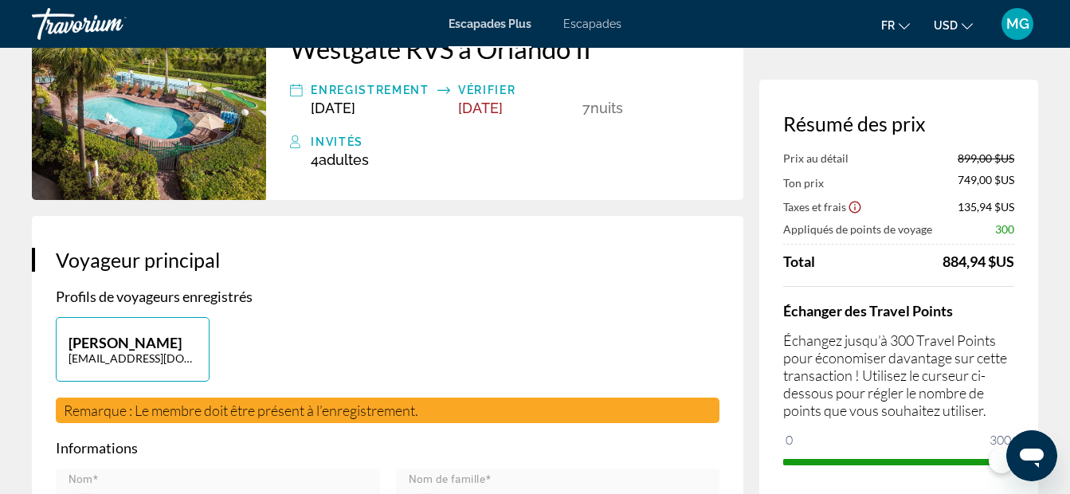
scroll to position [53, 0]
